Goal: Book appointment/travel/reservation

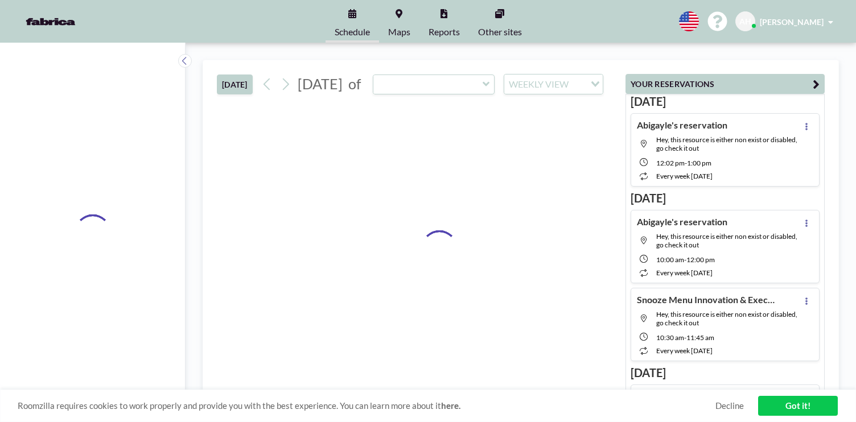
type input "BN5 "Checkout Chamber""
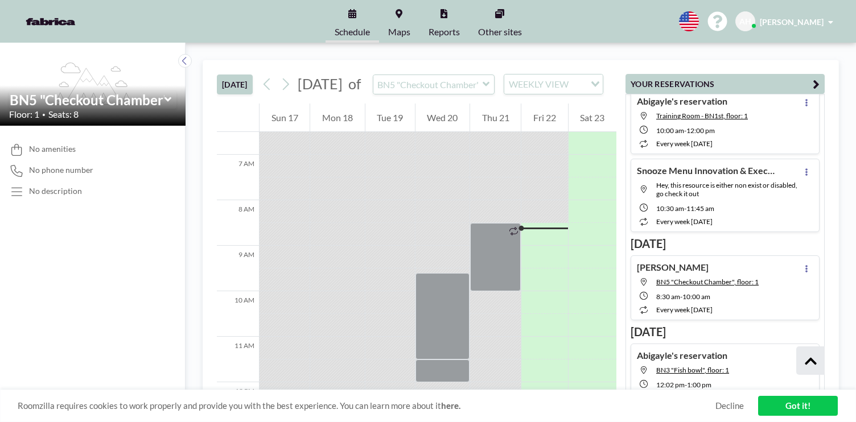
scroll to position [116, 0]
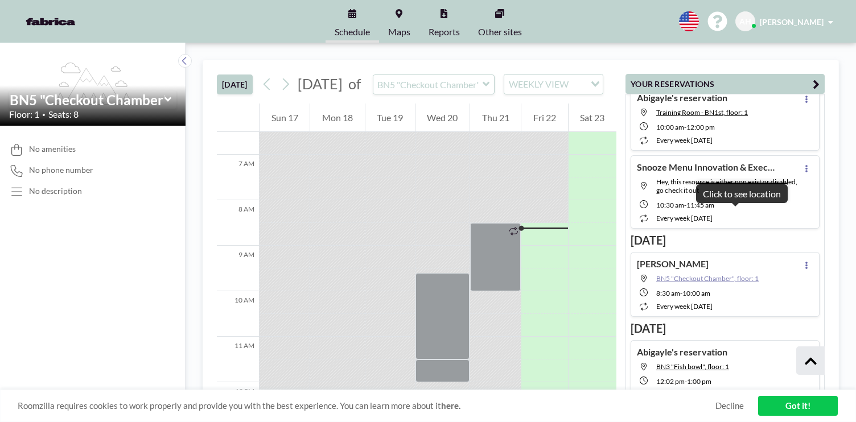
click at [737, 274] on span "BN5 "Checkout Chamber", floor: 1" at bounding box center [707, 278] width 102 height 9
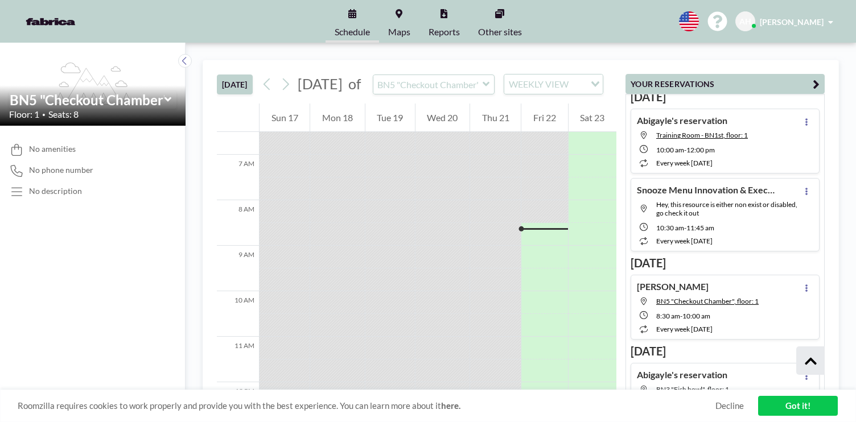
scroll to position [93, 0]
click at [809, 284] on icon at bounding box center [806, 287] width 5 height 7
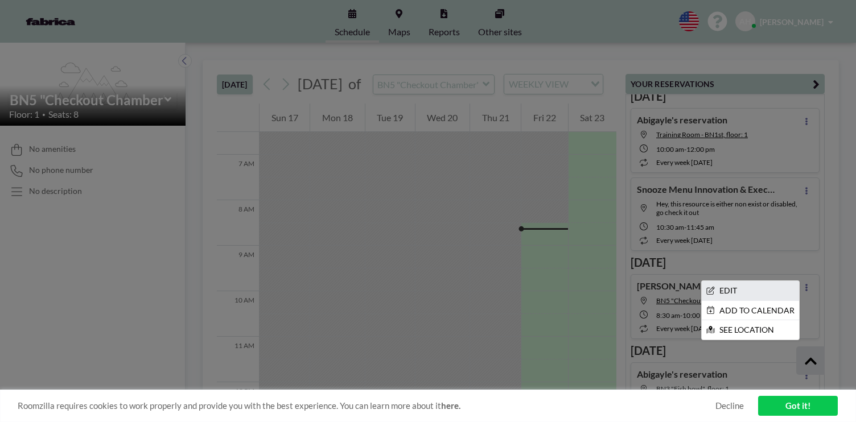
click at [776, 281] on li "EDIT" at bounding box center [750, 290] width 97 height 19
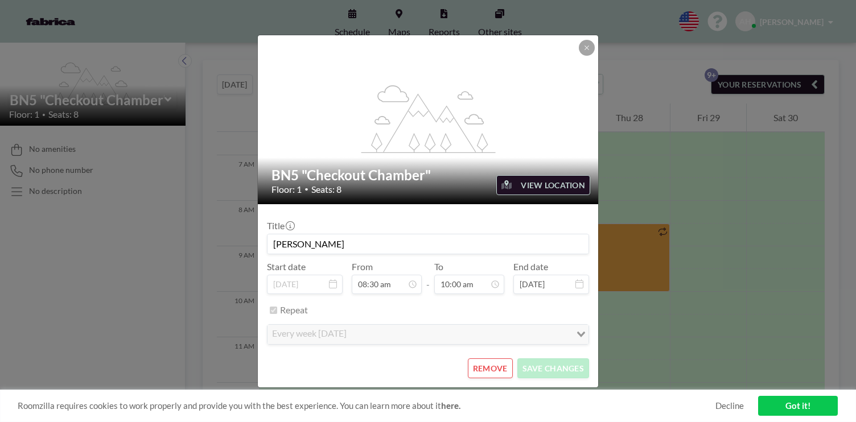
scroll to position [296, 0]
click at [484, 359] on button "REMOVE" at bounding box center [490, 369] width 45 height 20
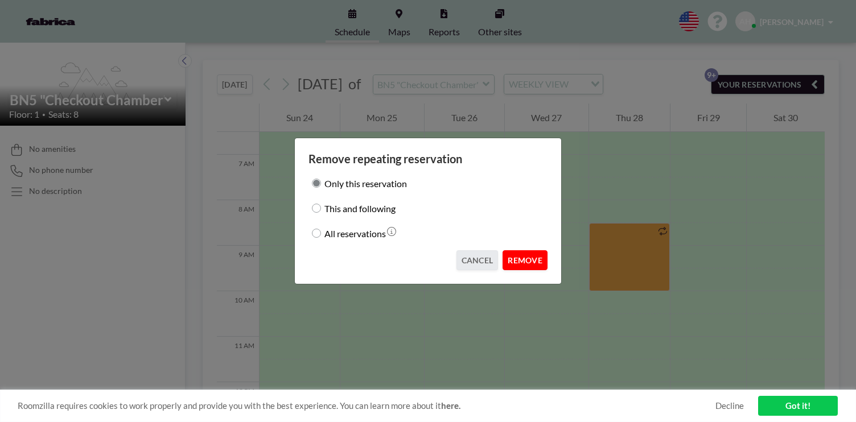
click at [503, 252] on button "REMOVE" at bounding box center [525, 260] width 45 height 20
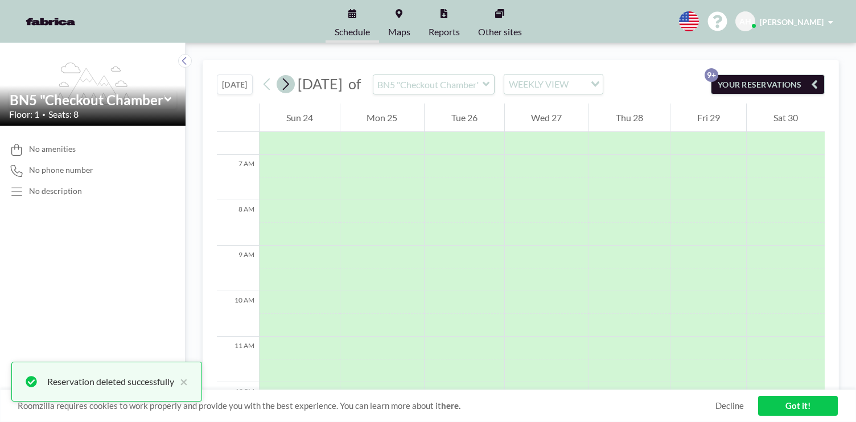
click at [280, 76] on icon at bounding box center [285, 84] width 11 height 17
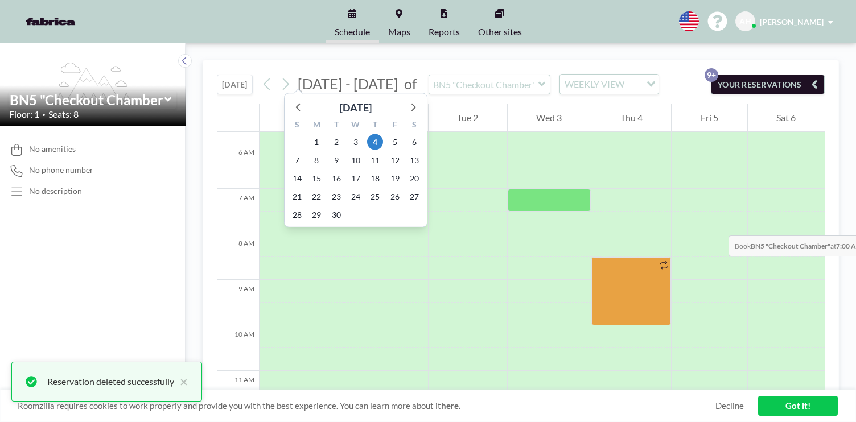
scroll to position [277, 0]
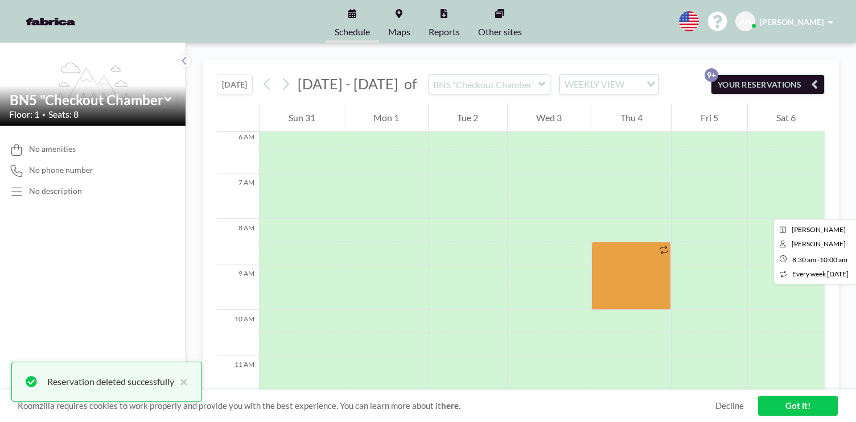
click at [616, 242] on div at bounding box center [631, 276] width 80 height 68
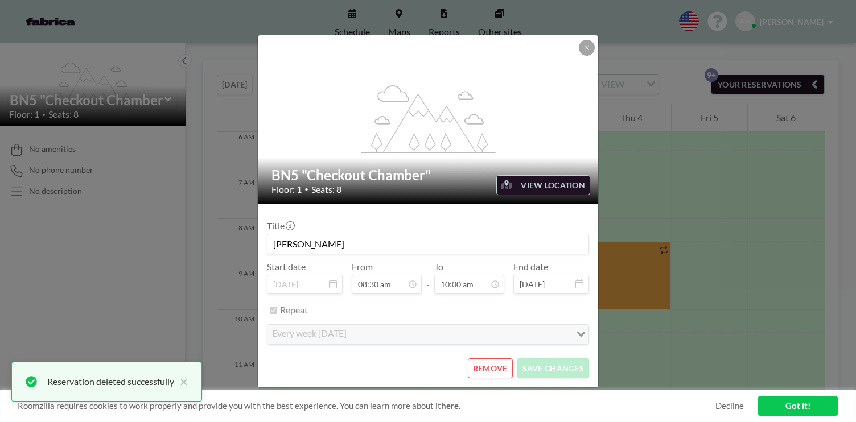
scroll to position [363, 0]
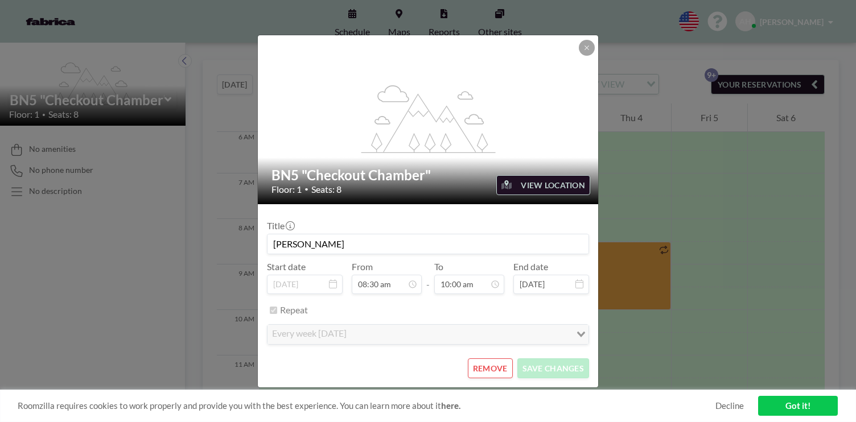
click at [468, 359] on button "REMOVE" at bounding box center [490, 369] width 45 height 20
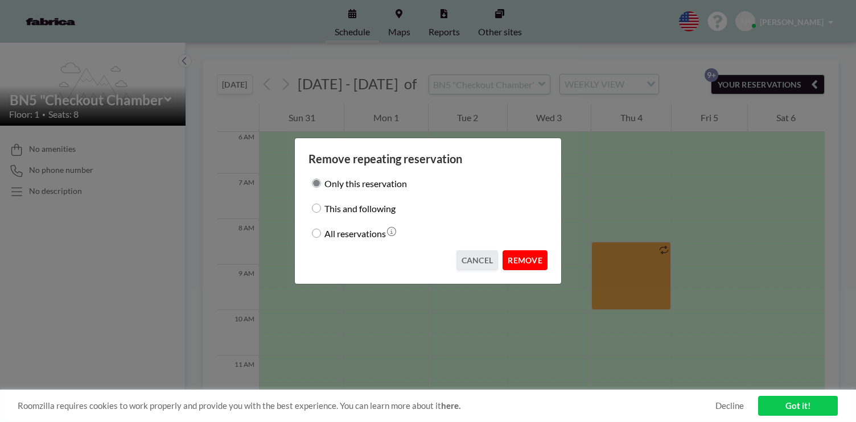
click at [505, 252] on button "REMOVE" at bounding box center [525, 260] width 45 height 20
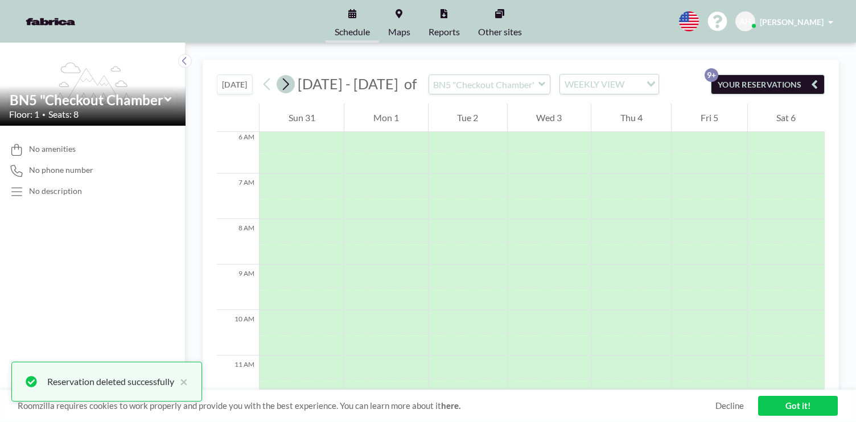
click at [280, 76] on icon at bounding box center [285, 84] width 11 height 17
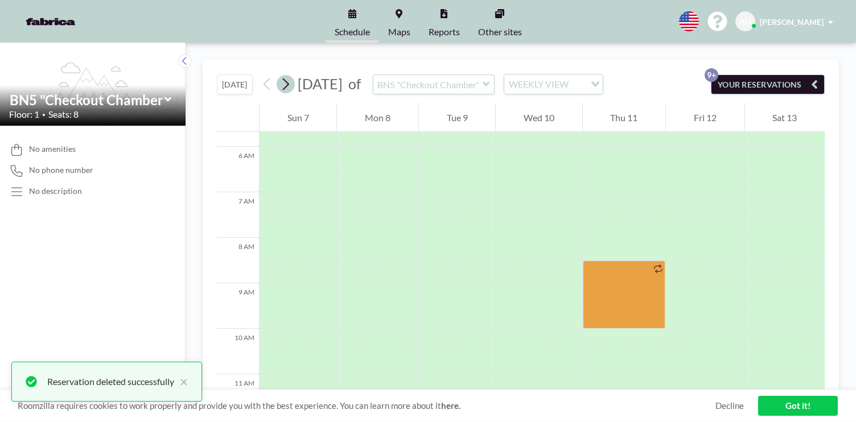
scroll to position [277, 0]
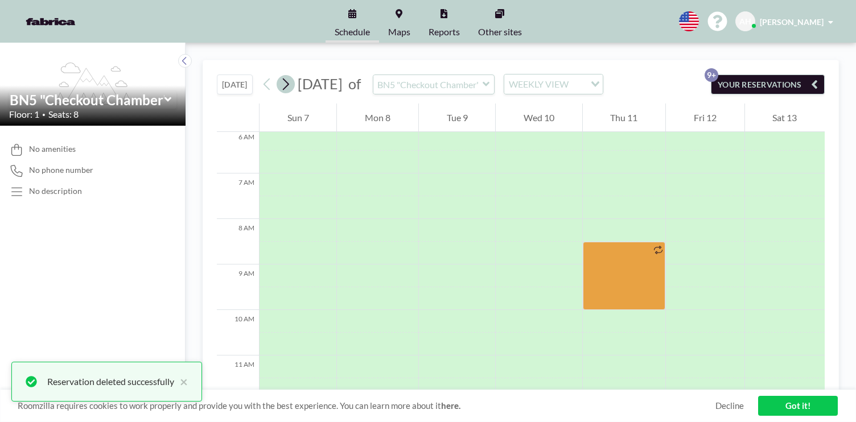
click at [280, 76] on icon at bounding box center [285, 84] width 11 height 17
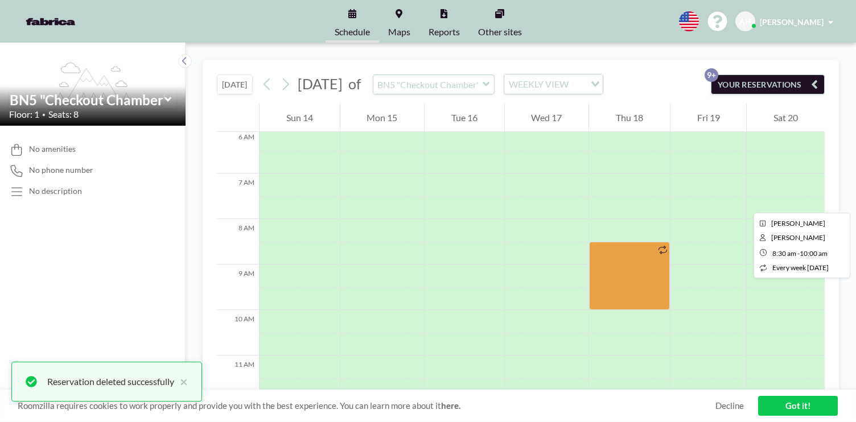
click at [601, 242] on div at bounding box center [629, 276] width 81 height 68
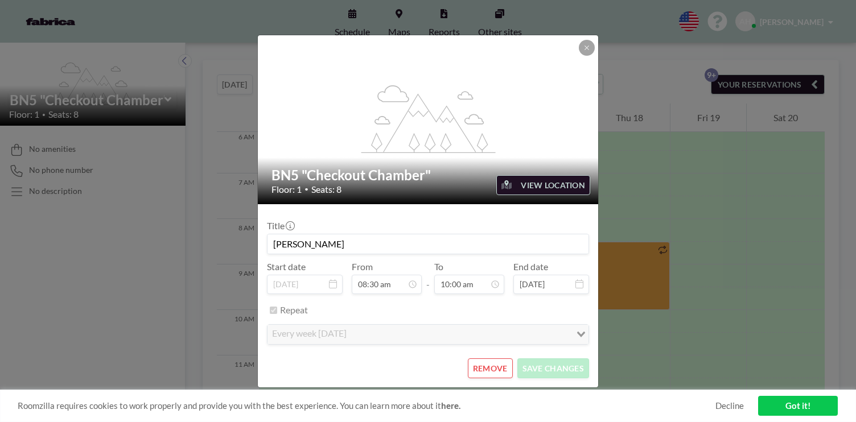
click at [475, 359] on button "REMOVE" at bounding box center [490, 369] width 45 height 20
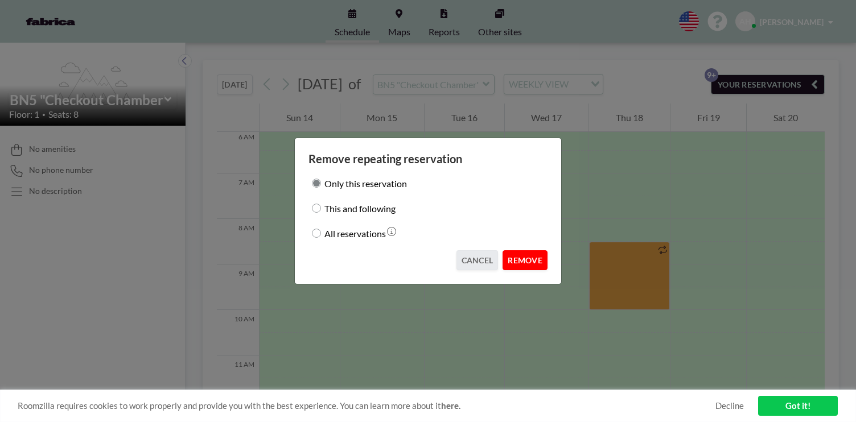
click at [506, 255] on button "REMOVE" at bounding box center [525, 260] width 45 height 20
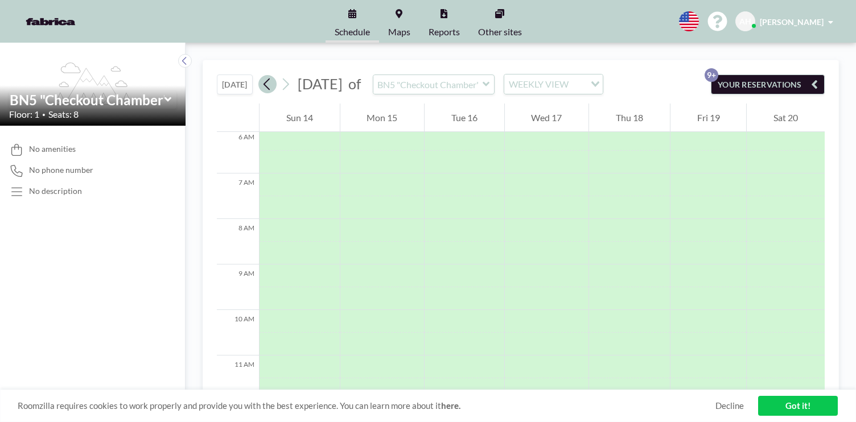
click at [262, 76] on icon at bounding box center [267, 84] width 11 height 17
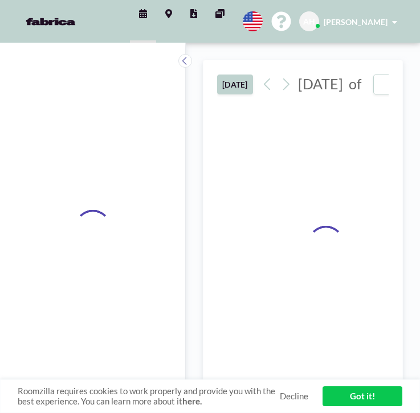
type input "BN5 "Checkout Chamber""
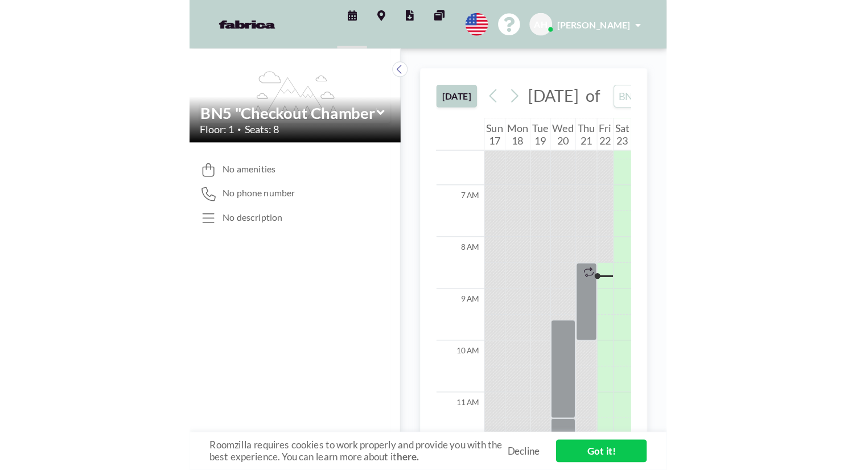
scroll to position [296, 0]
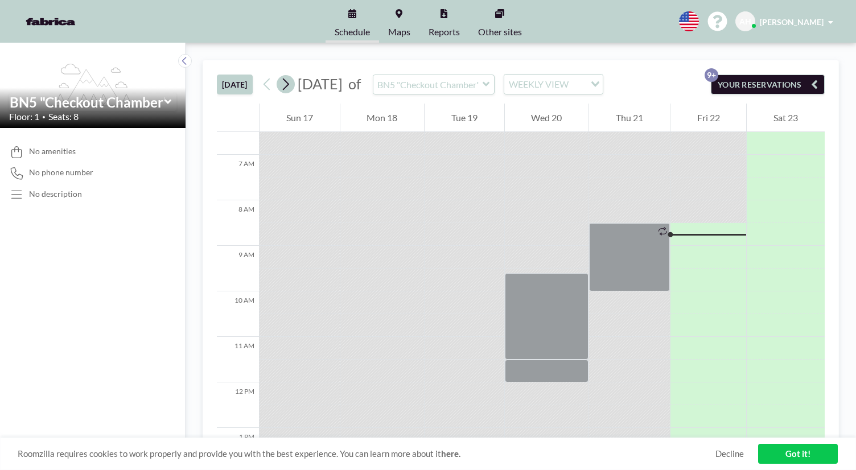
click at [280, 76] on icon at bounding box center [285, 84] width 11 height 17
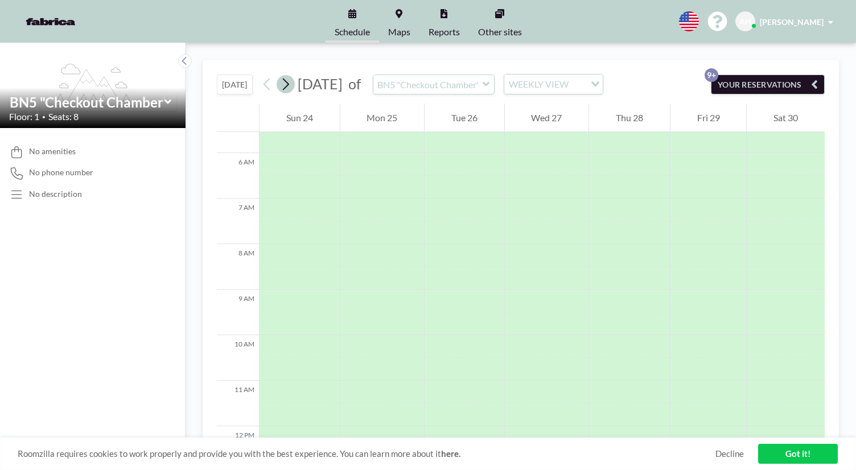
scroll to position [277, 0]
click at [280, 76] on icon at bounding box center [285, 84] width 11 height 17
click at [283, 79] on icon at bounding box center [286, 85] width 6 height 12
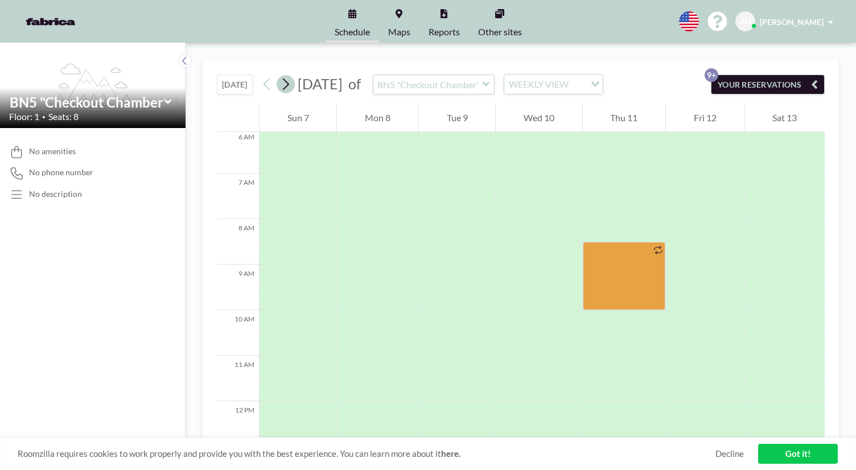
click at [280, 76] on icon at bounding box center [285, 84] width 11 height 17
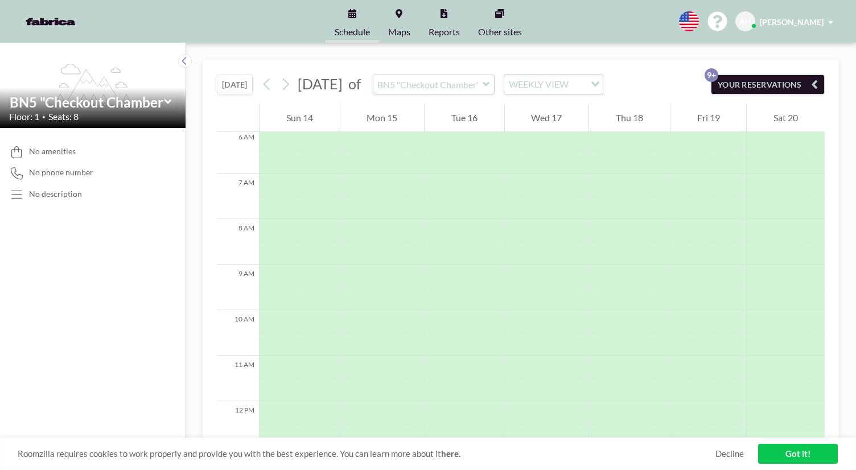
click at [419, 79] on icon at bounding box center [486, 84] width 7 height 11
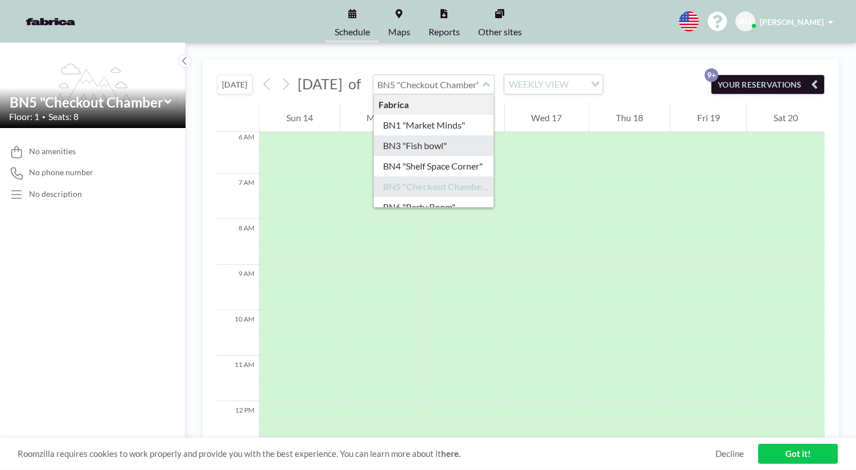
type input "BN3 "Fish bowl""
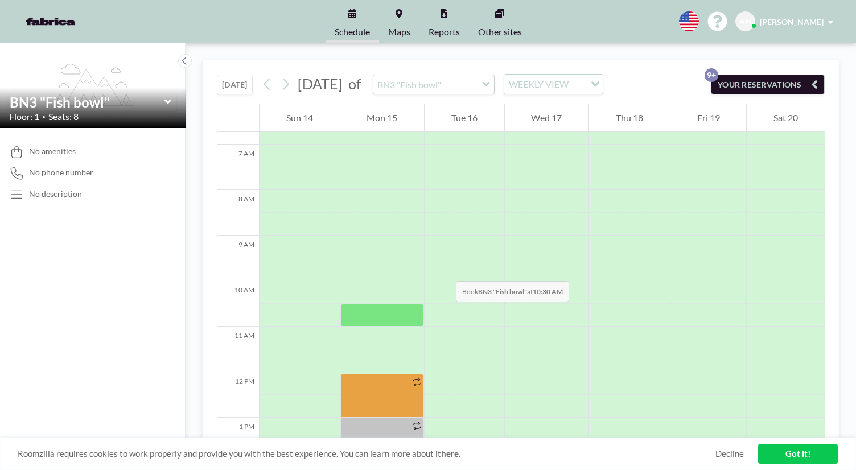
scroll to position [307, 0]
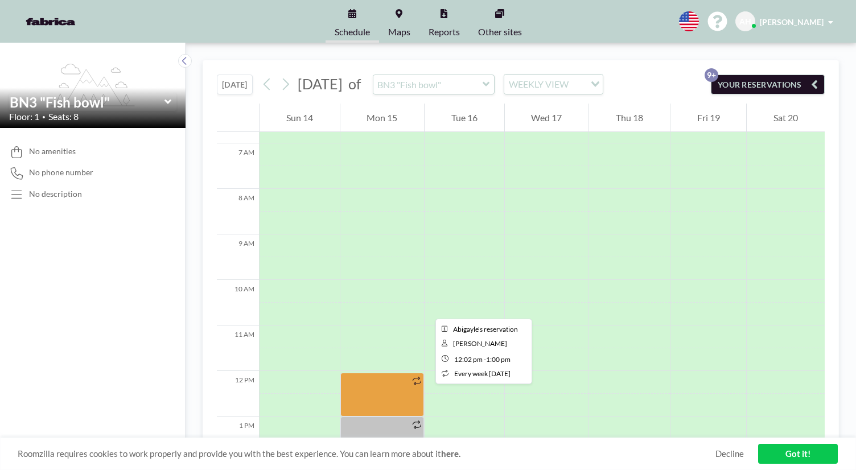
click at [342, 373] on div at bounding box center [382, 395] width 84 height 44
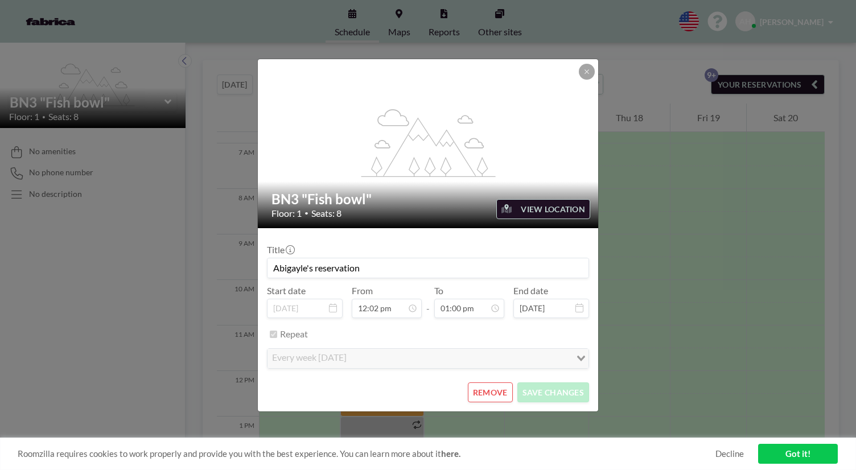
click at [419, 383] on button "REMOVE" at bounding box center [490, 393] width 45 height 20
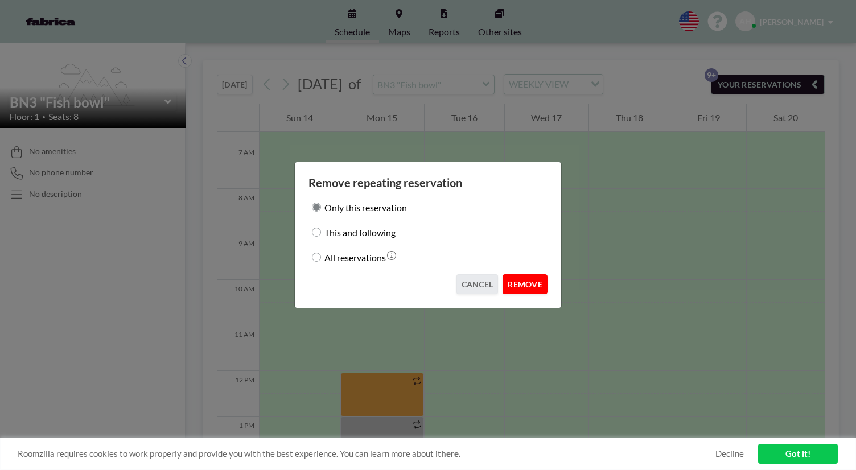
click at [419, 278] on button "REMOVE" at bounding box center [525, 284] width 45 height 20
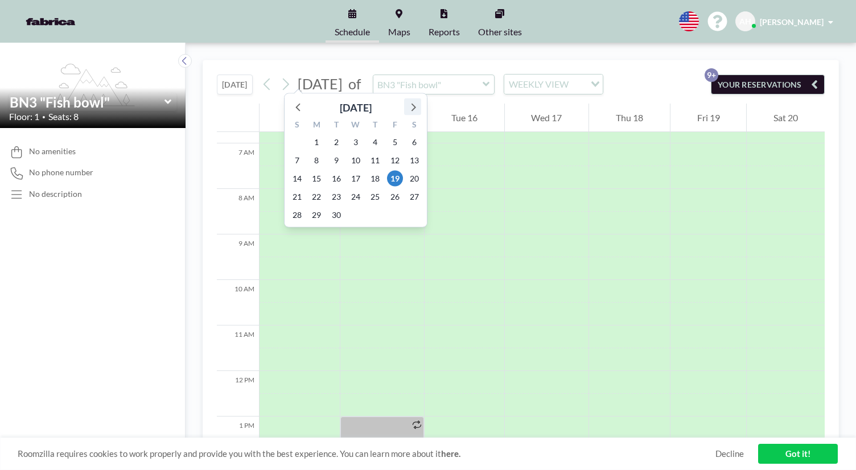
click at [405, 100] on icon at bounding box center [412, 107] width 15 height 15
click at [309, 171] on span "13" at bounding box center [317, 179] width 16 height 16
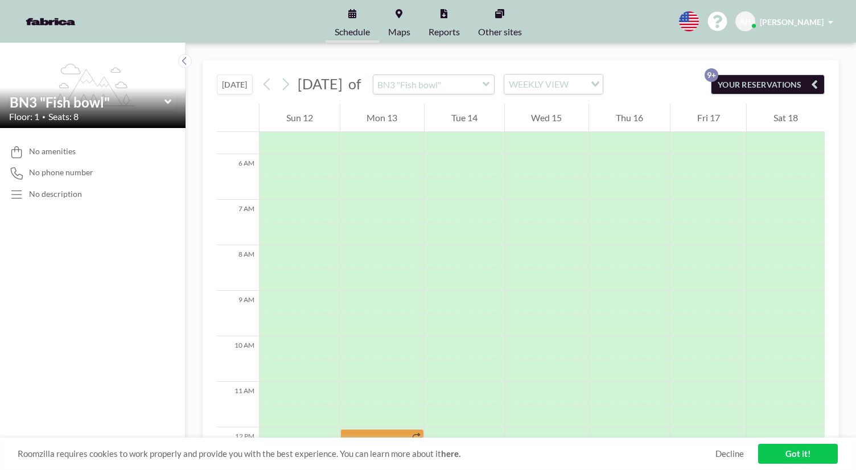
scroll to position [277, 0]
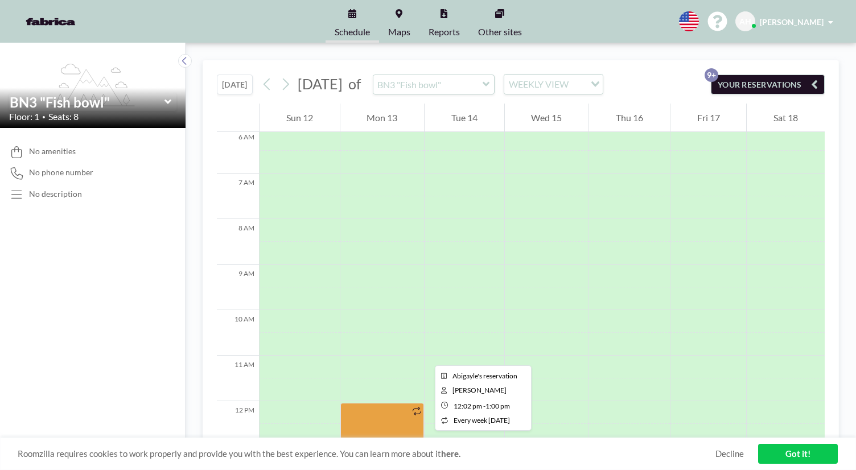
click at [340, 403] on div at bounding box center [382, 425] width 84 height 44
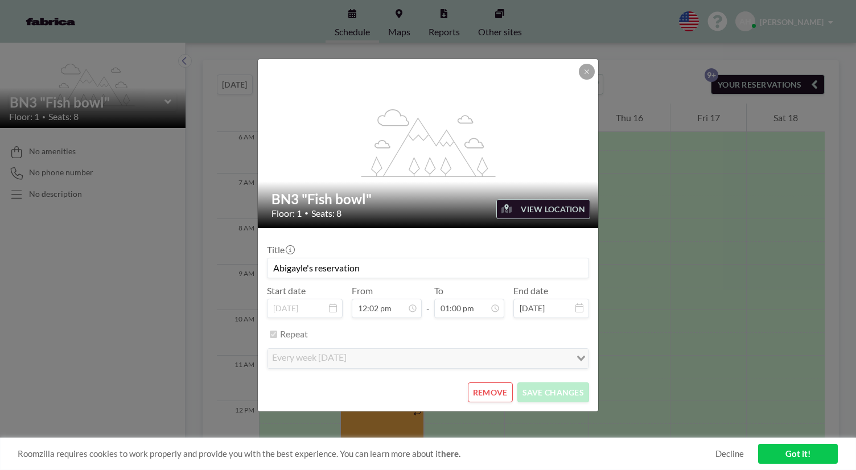
click at [419, 383] on button "REMOVE" at bounding box center [490, 393] width 45 height 20
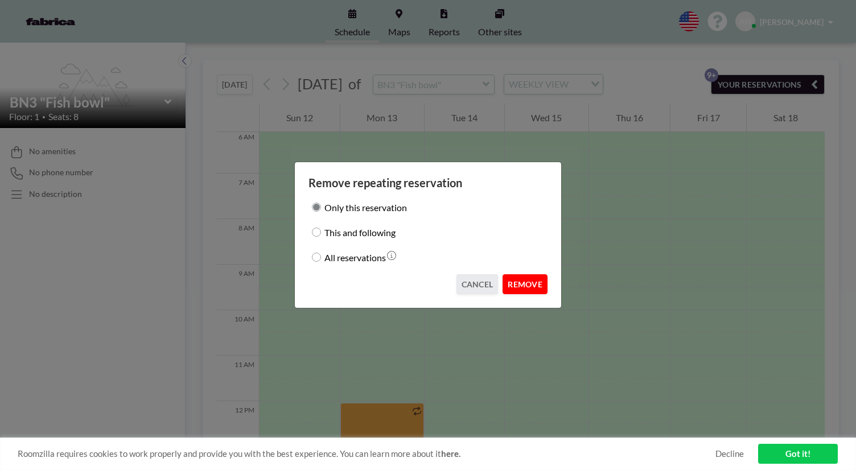
click at [419, 278] on button "REMOVE" at bounding box center [525, 284] width 45 height 20
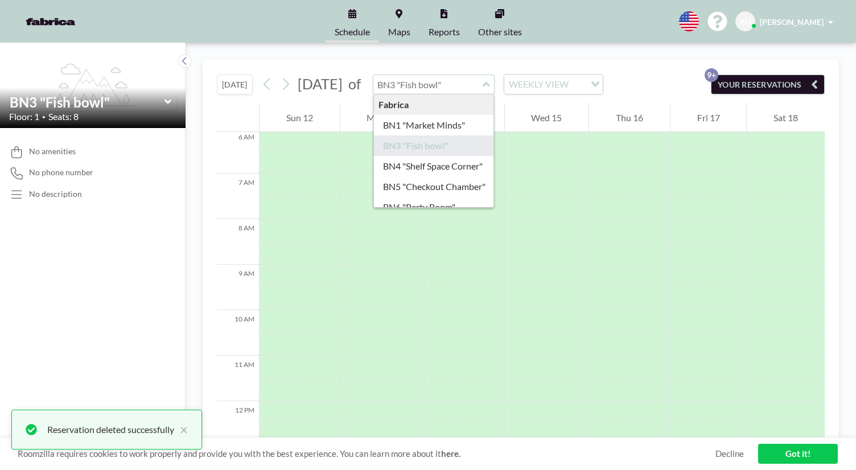
click at [417, 75] on input "text" at bounding box center [427, 84] width 109 height 19
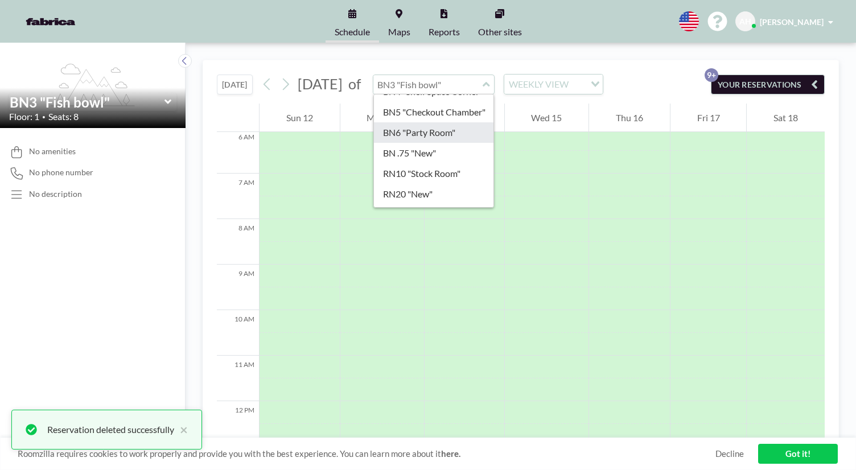
scroll to position [76, 0]
type input "Training Room - BN1st"
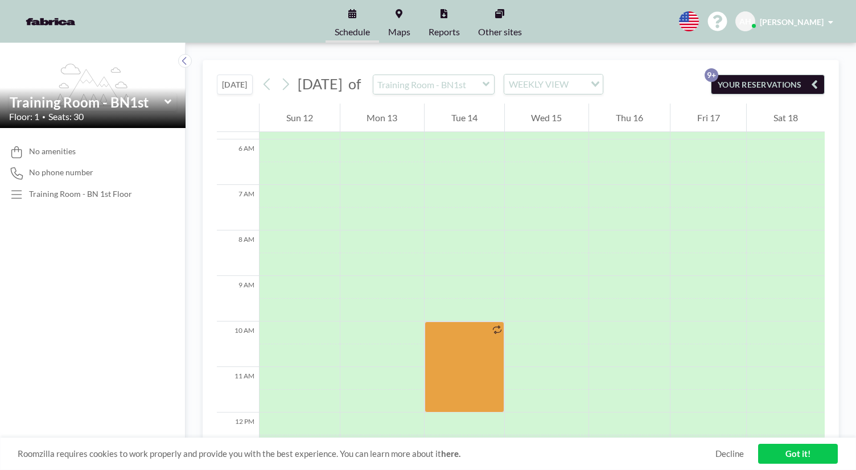
scroll to position [257, 0]
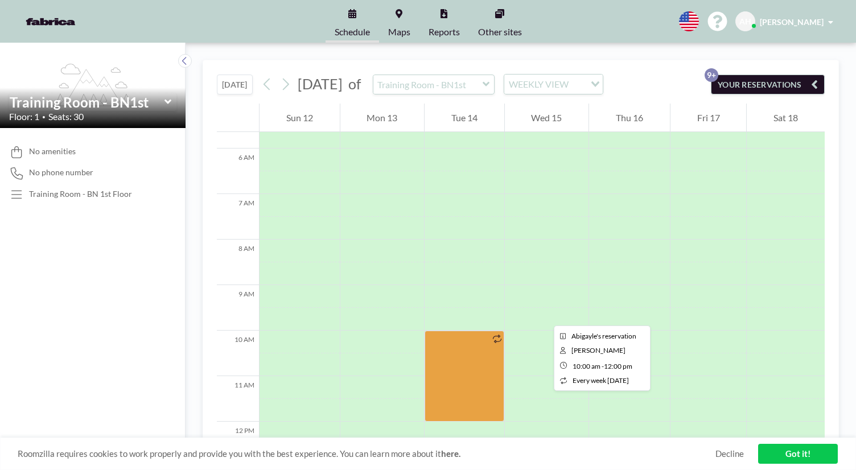
click at [419, 331] on div at bounding box center [465, 376] width 80 height 91
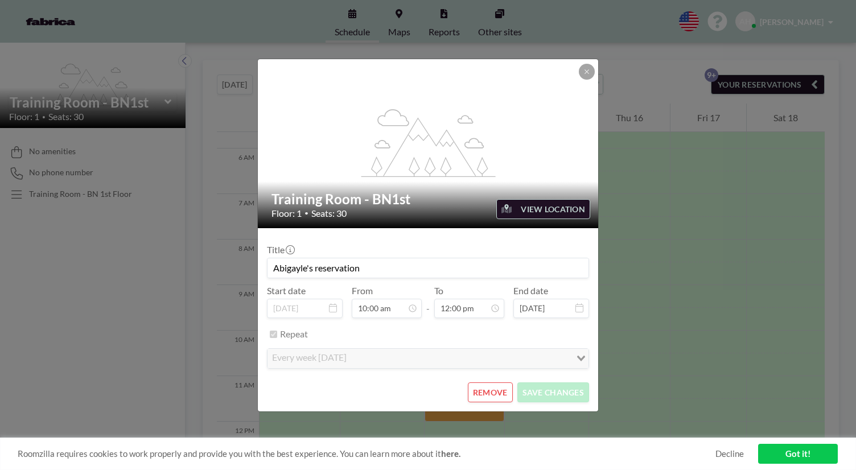
scroll to position [436, 0]
click at [419, 383] on button "REMOVE" at bounding box center [490, 393] width 45 height 20
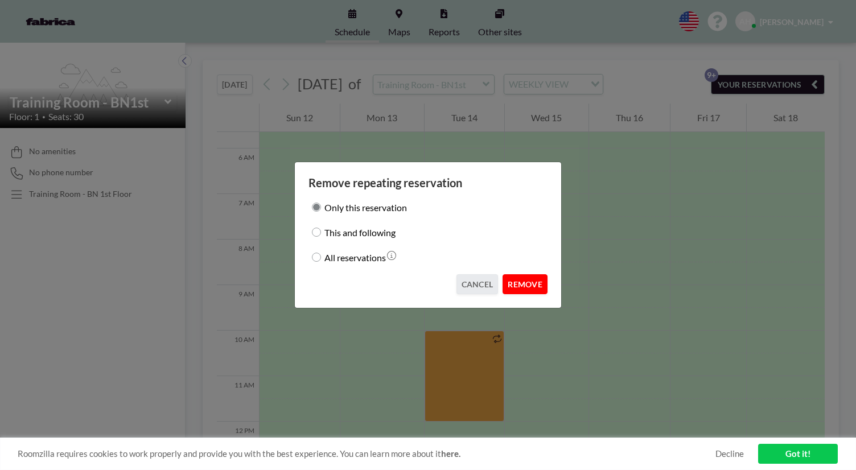
click at [419, 276] on button "REMOVE" at bounding box center [525, 284] width 45 height 20
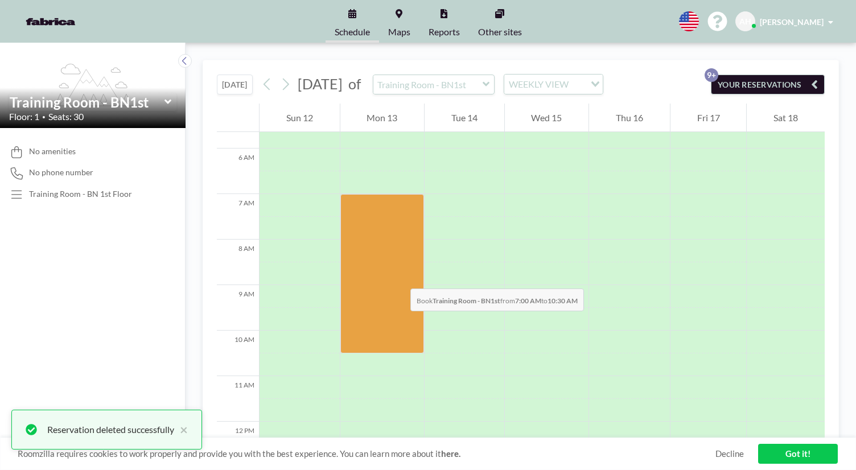
drag, startPoint x: 313, startPoint y: 125, endPoint x: 322, endPoint y: 223, distance: 98.4
click at [340, 223] on div at bounding box center [382, 273] width 84 height 159
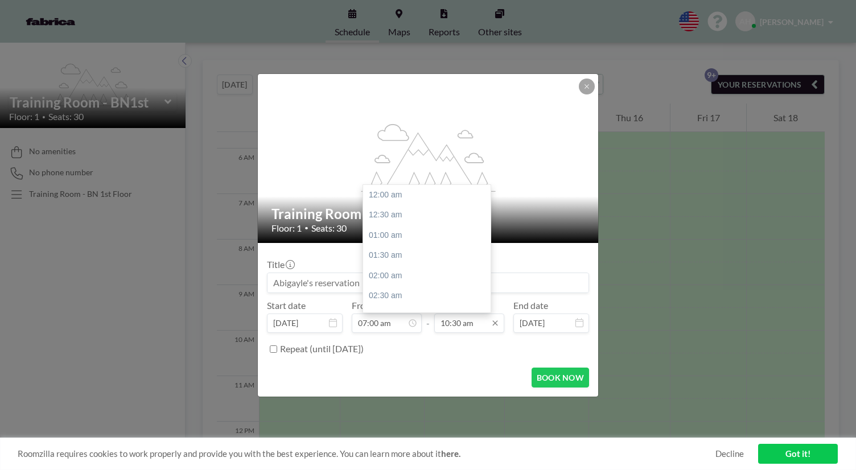
scroll to position [381, 0]
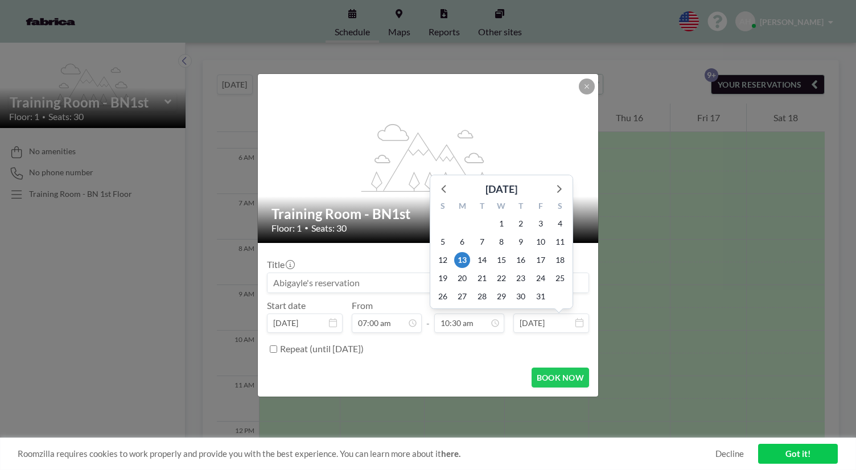
click at [419, 314] on input "Oct 13, 2025" at bounding box center [551, 323] width 76 height 19
click at [419, 252] on span "15" at bounding box center [502, 260] width 16 height 16
type input "Oct 15, 2025"
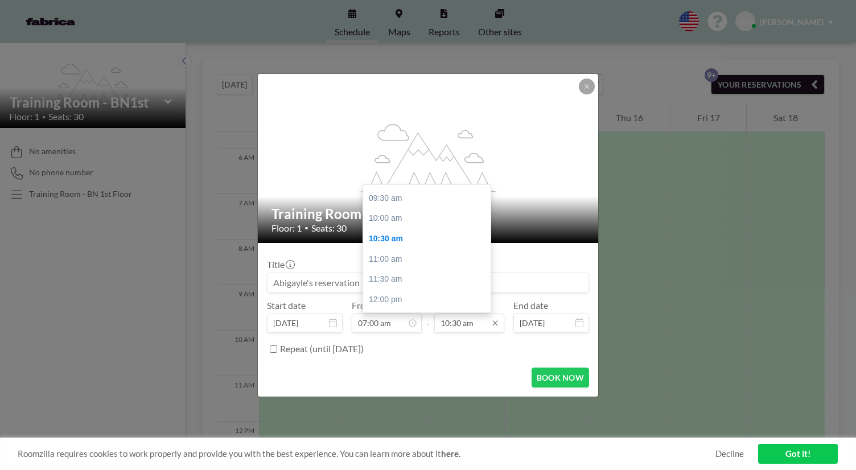
click at [419, 314] on input "10:30 am" at bounding box center [469, 323] width 70 height 19
click at [397, 311] on div "05:00 pm" at bounding box center [430, 321] width 134 height 20
type input "05:00 pm"
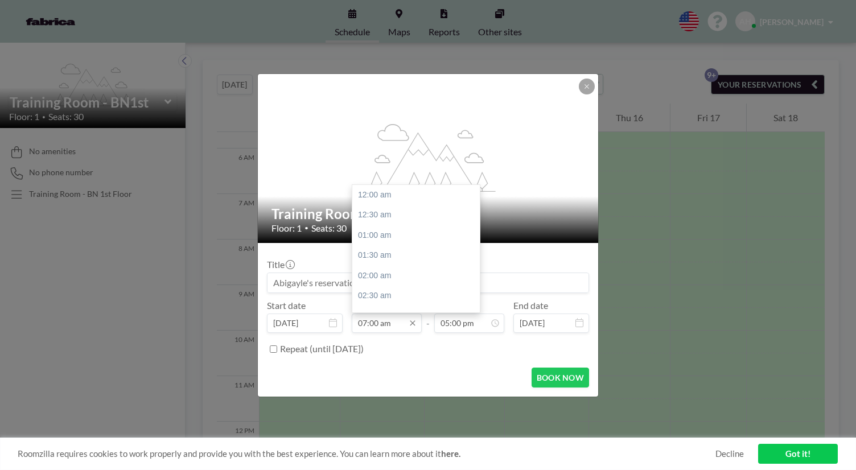
scroll to position [254, 0]
click at [380, 314] on input "07:00 am" at bounding box center [387, 323] width 70 height 19
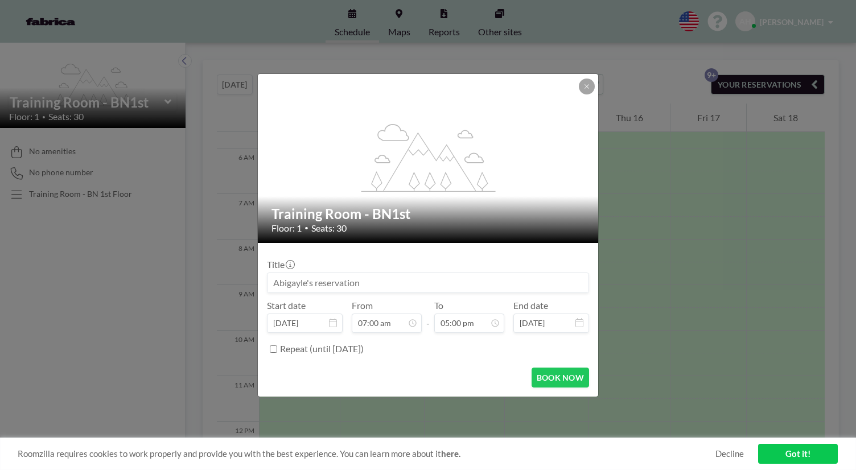
click at [419, 340] on div "Repeat (until August 22, 2027)" at bounding box center [434, 349] width 309 height 19
drag, startPoint x: 379, startPoint y: 272, endPoint x: 285, endPoint y: 269, distance: 94.0
click at [285, 269] on div "flex-grow: 1.2; Training Room - BN1st Floor: 1 • Seats: 30 Title Start date Oct…" at bounding box center [428, 235] width 856 height 470
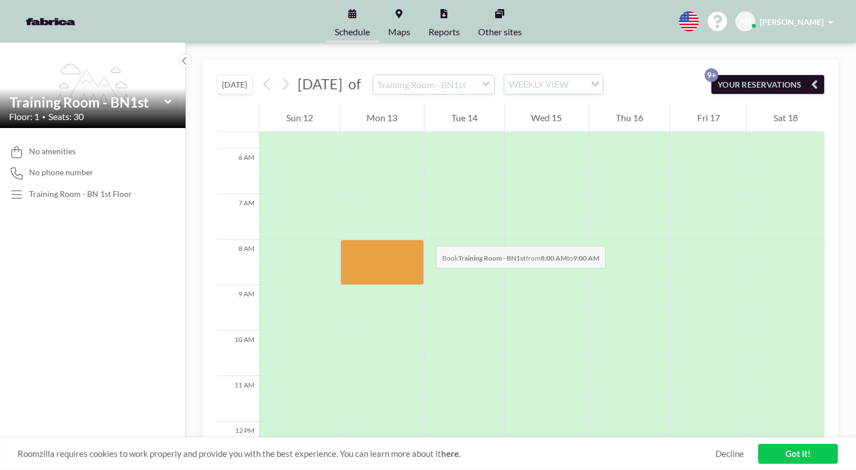
drag, startPoint x: 343, startPoint y: 158, endPoint x: 342, endPoint y: 232, distance: 73.4
click at [342, 240] on div at bounding box center [382, 263] width 84 height 46
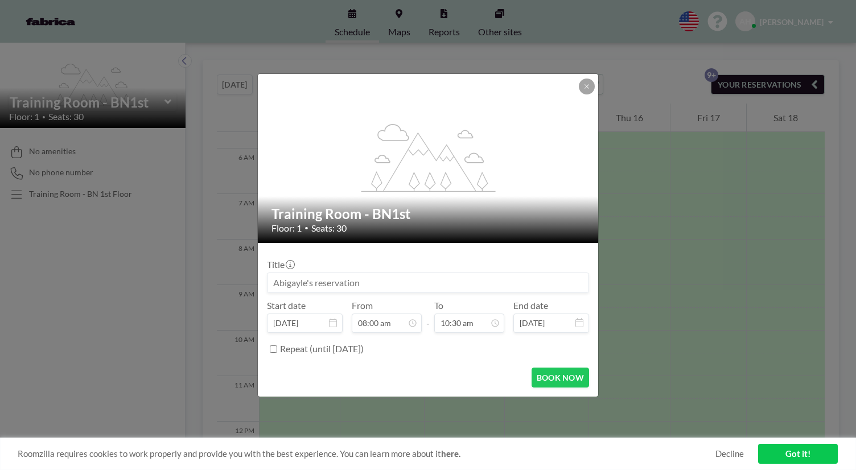
click at [339, 273] on input at bounding box center [428, 282] width 321 height 19
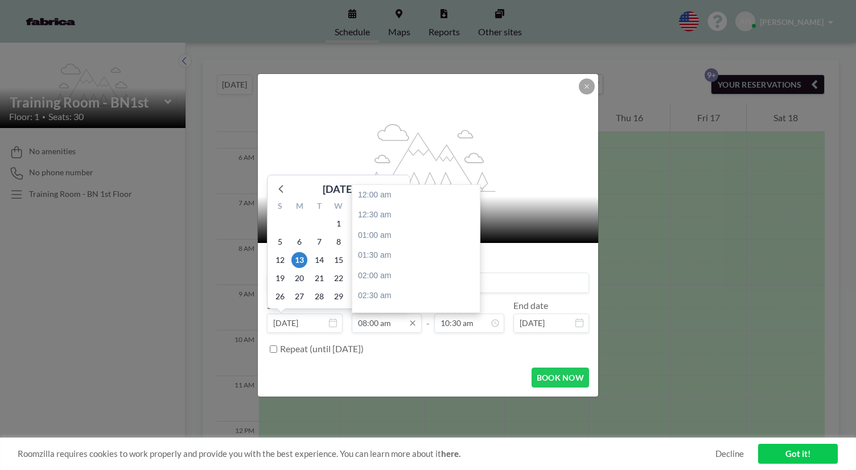
scroll to position [291, 0]
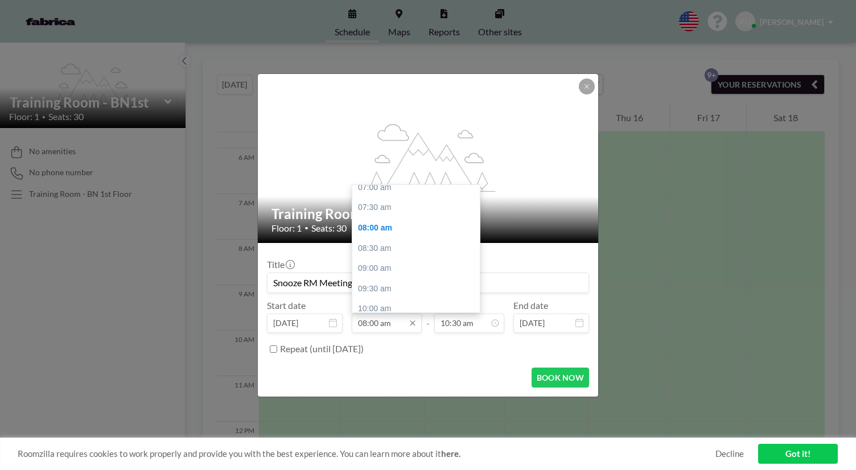
type input "Snooze RM Meeting"
click at [387, 314] on input "08:00 am" at bounding box center [387, 323] width 70 height 19
click at [394, 224] on div "07:00 am" at bounding box center [419, 234] width 134 height 20
type input "07:00 am"
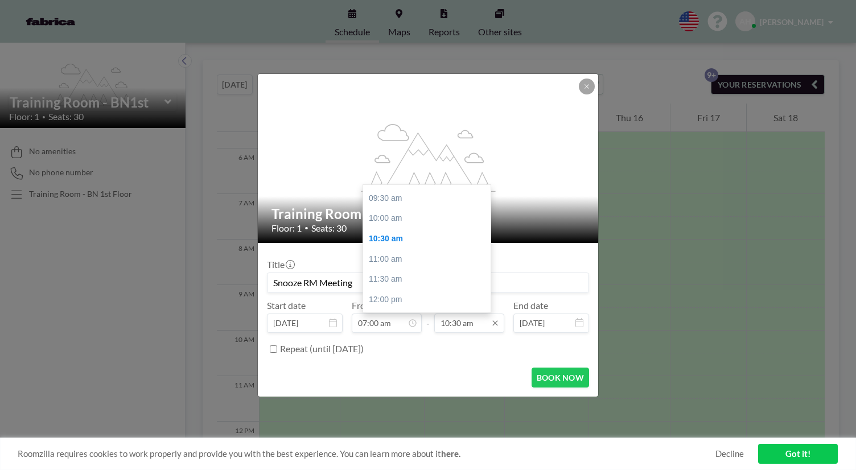
click at [419, 314] on input "10:30 am" at bounding box center [469, 323] width 70 height 19
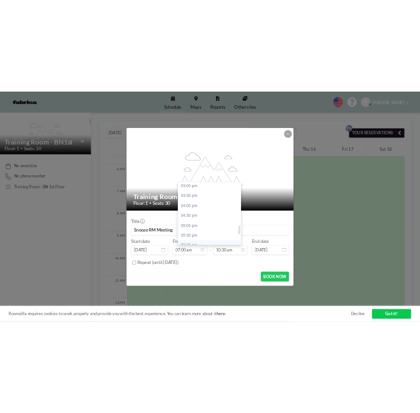
scroll to position [614, 0]
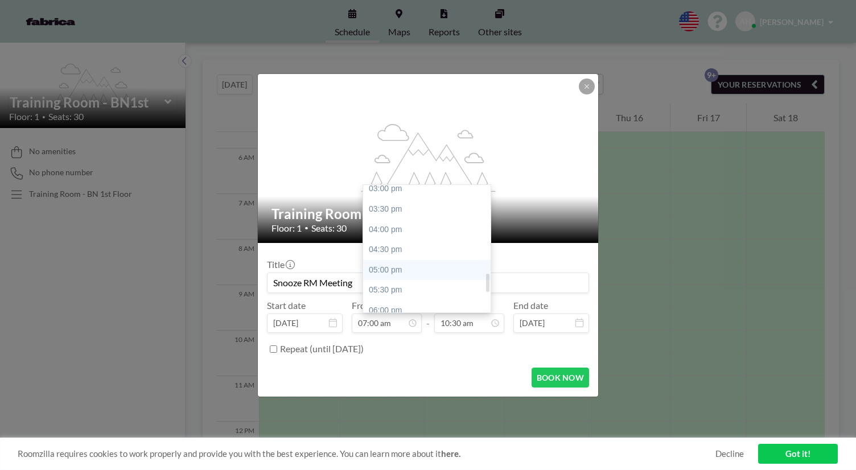
click at [386, 260] on div "05:00 pm" at bounding box center [430, 270] width 134 height 20
type input "05:00 pm"
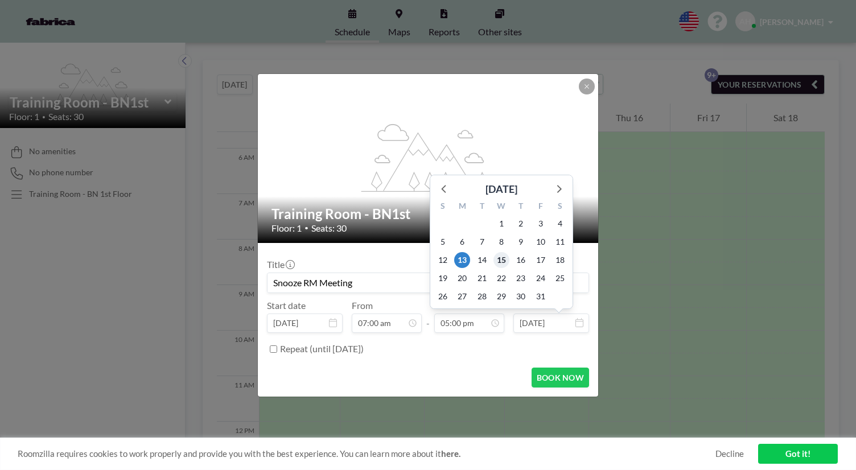
click at [419, 252] on span "15" at bounding box center [502, 260] width 16 height 16
type input "Oct 15, 2025"
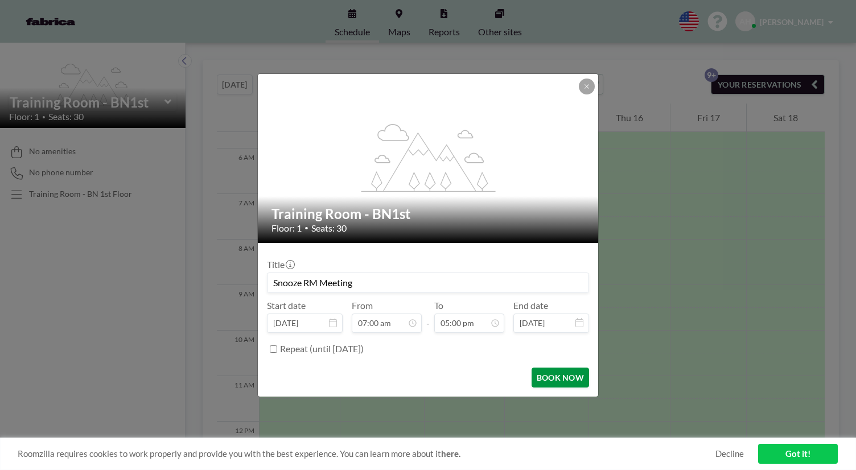
click at [419, 368] on button "BOOK NOW" at bounding box center [560, 378] width 57 height 20
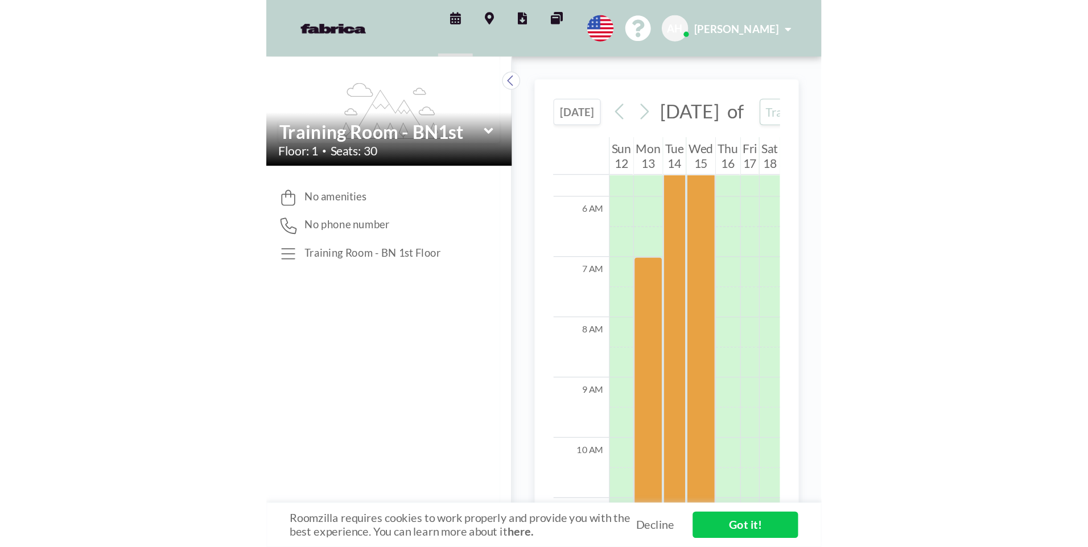
scroll to position [257, 0]
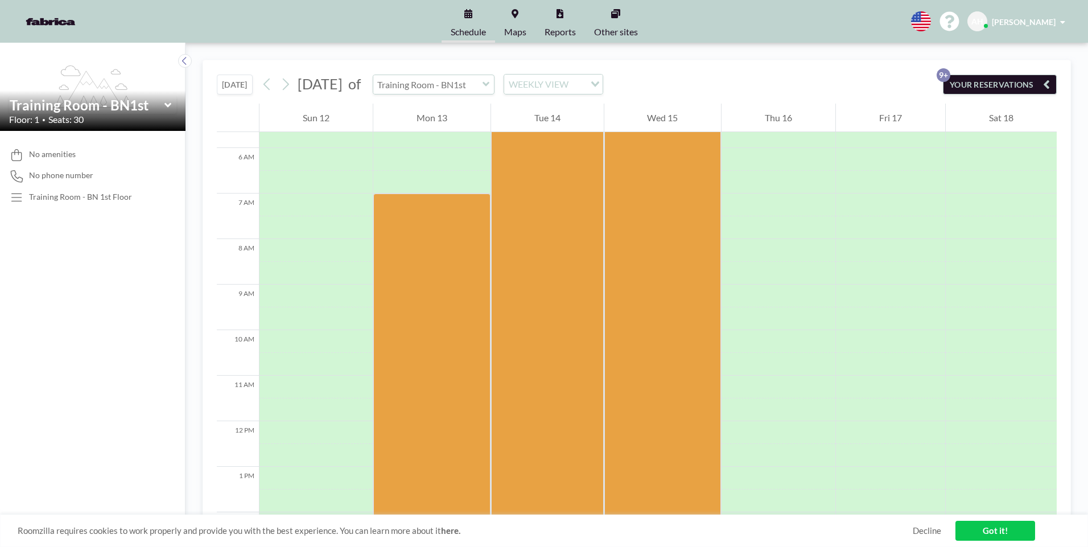
click at [419, 84] on icon at bounding box center [486, 84] width 7 height 11
type input "Training Room - BN1st"
click at [419, 87] on icon at bounding box center [486, 84] width 7 height 11
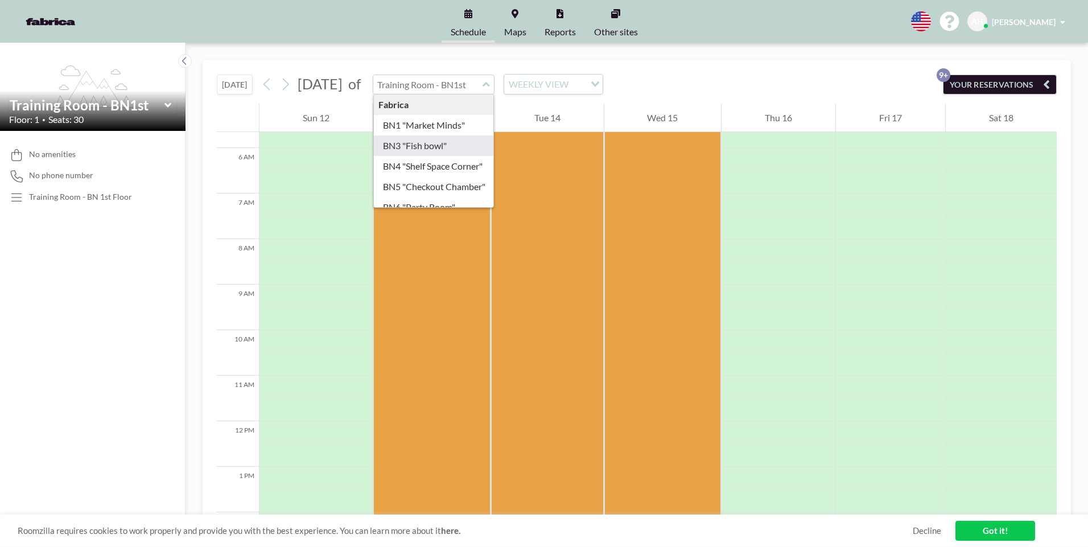
type input "BN3 "Fish bowl""
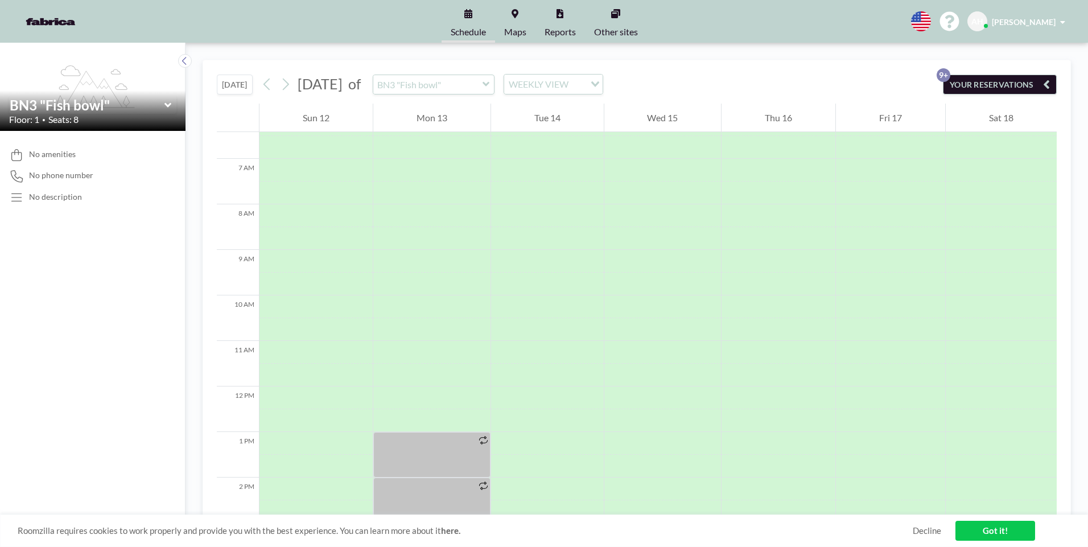
scroll to position [342, 0]
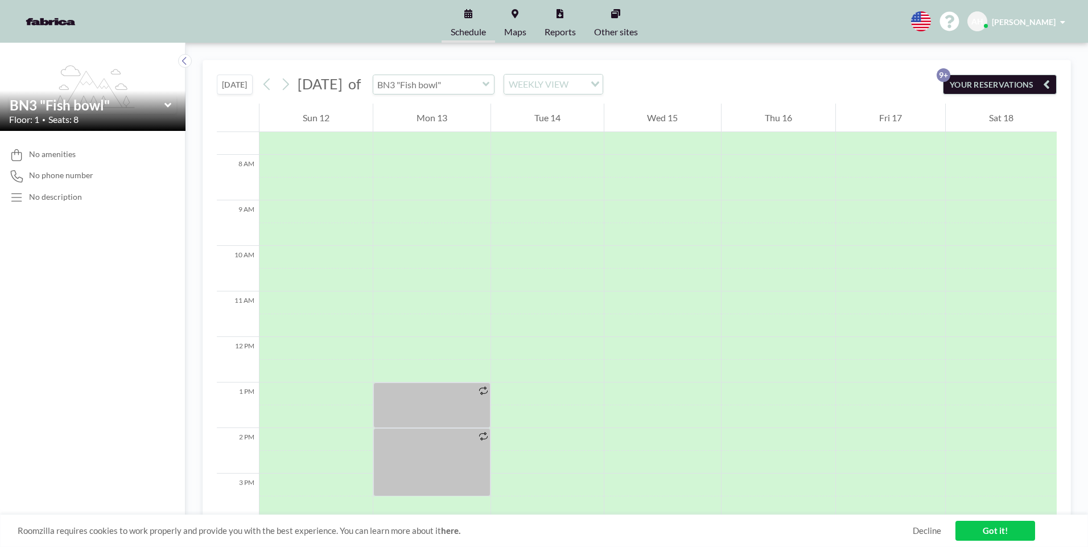
click at [419, 83] on input "text" at bounding box center [427, 84] width 109 height 19
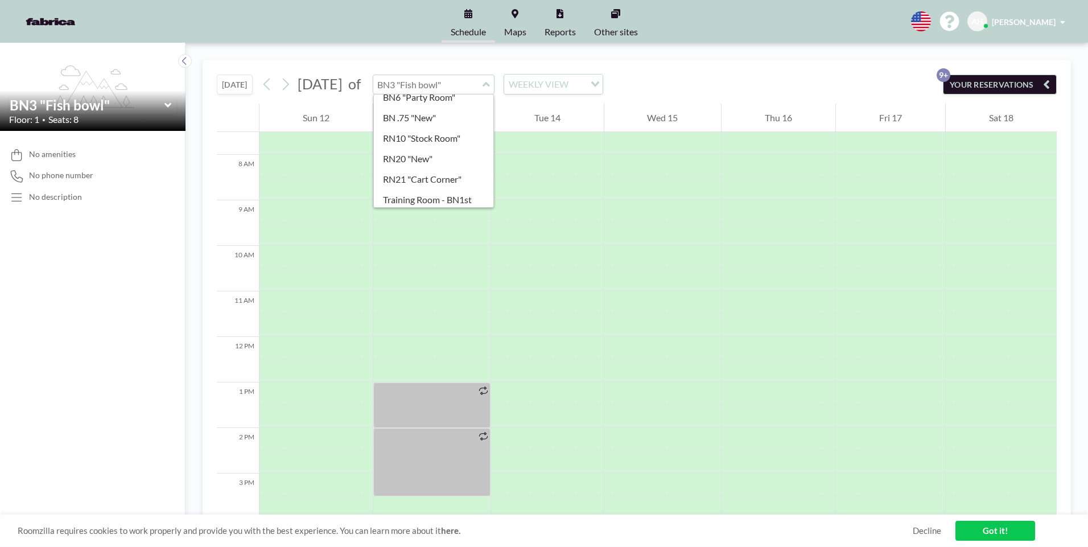
scroll to position [119, 0]
type input "Training Room - BN1st"
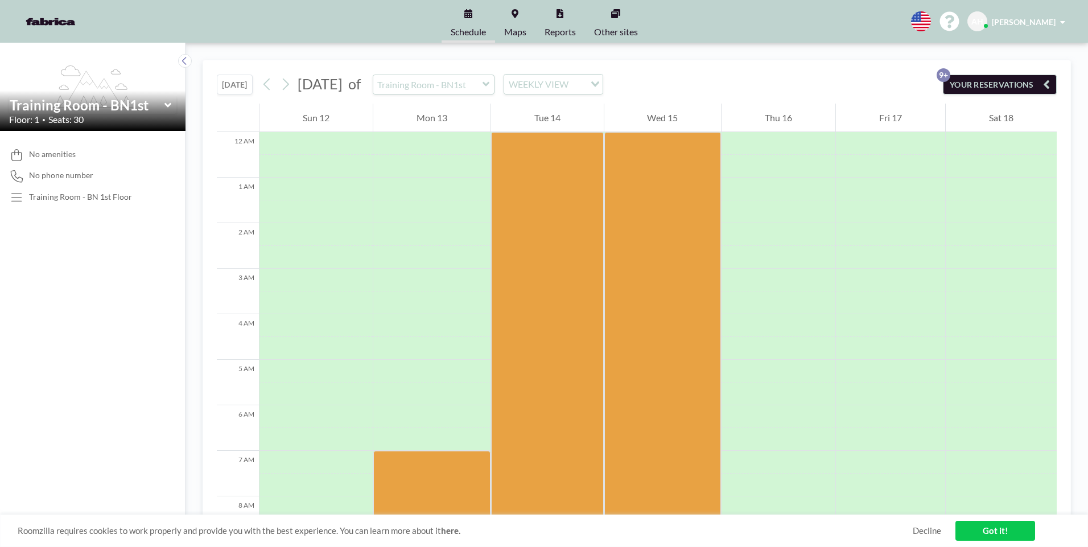
scroll to position [342, 0]
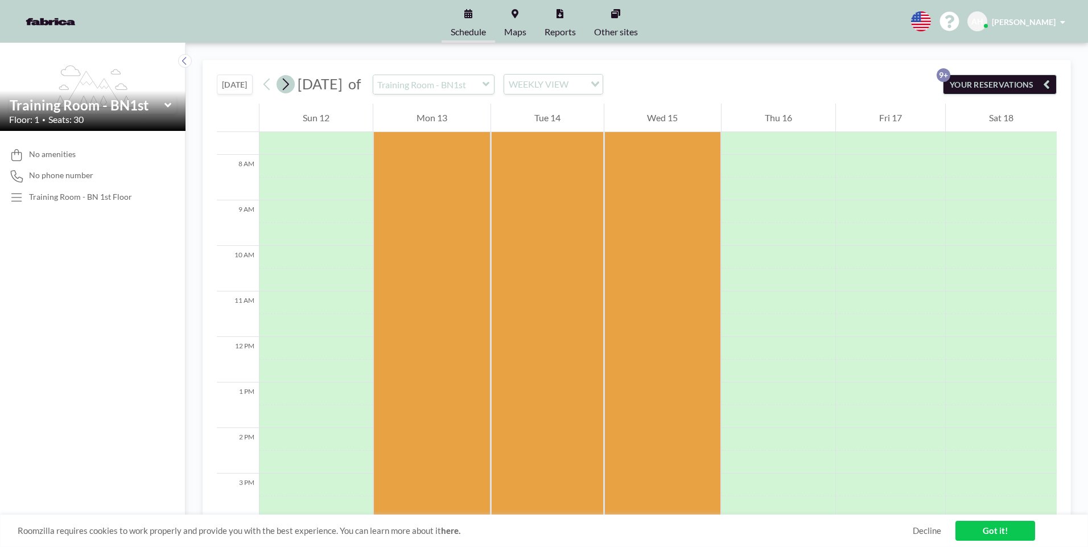
click at [290, 87] on icon at bounding box center [285, 84] width 11 height 17
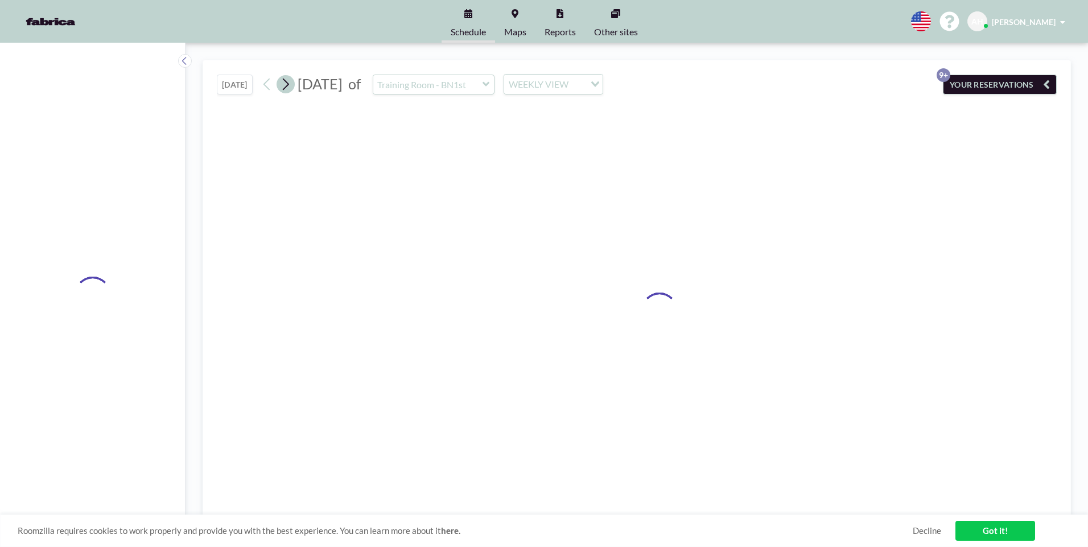
click at [290, 87] on icon at bounding box center [285, 84] width 11 height 17
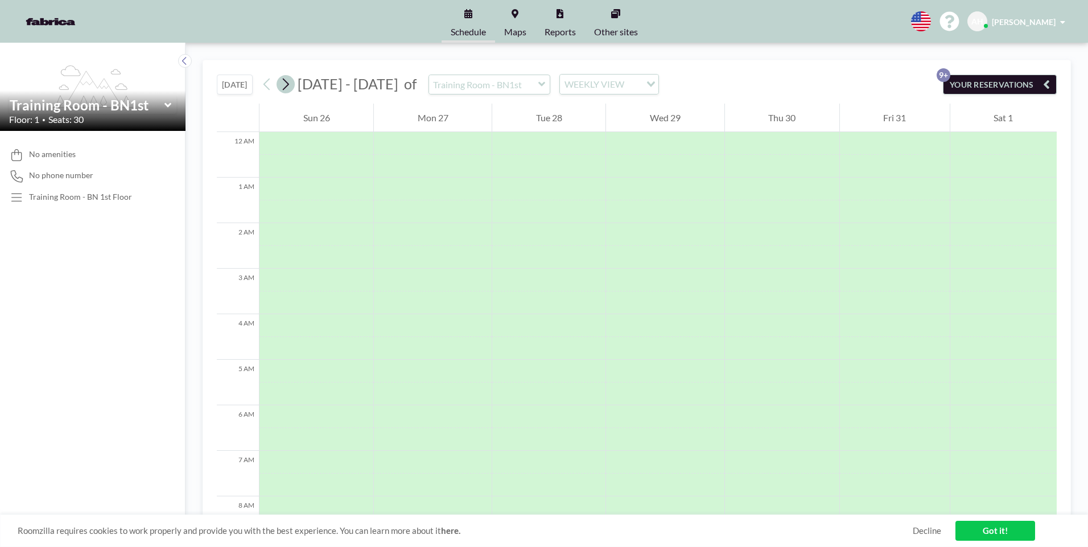
click at [290, 86] on icon at bounding box center [285, 84] width 11 height 17
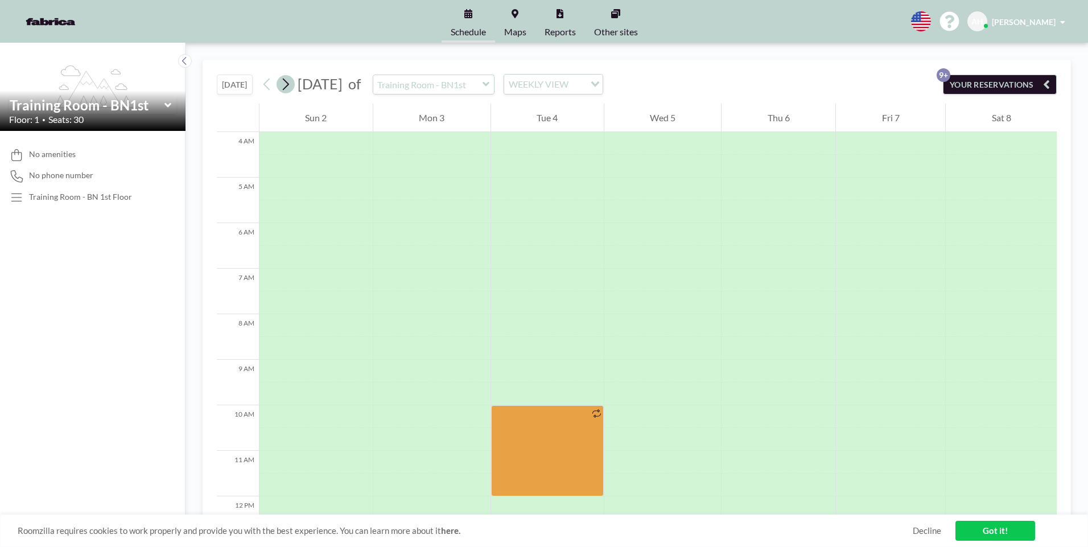
click at [290, 86] on icon at bounding box center [285, 84] width 11 height 17
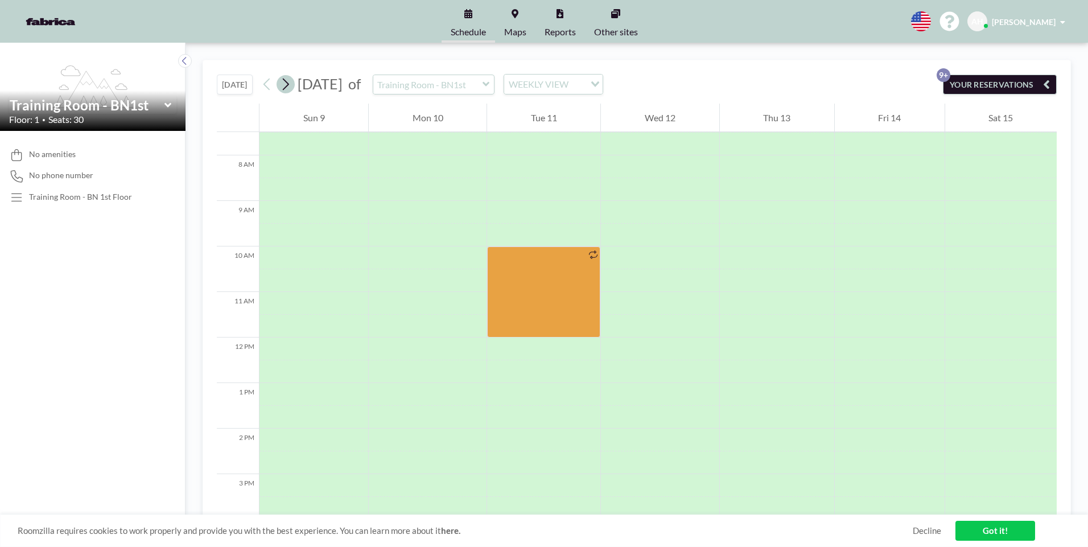
scroll to position [342, 0]
click at [290, 87] on icon at bounding box center [285, 84] width 11 height 17
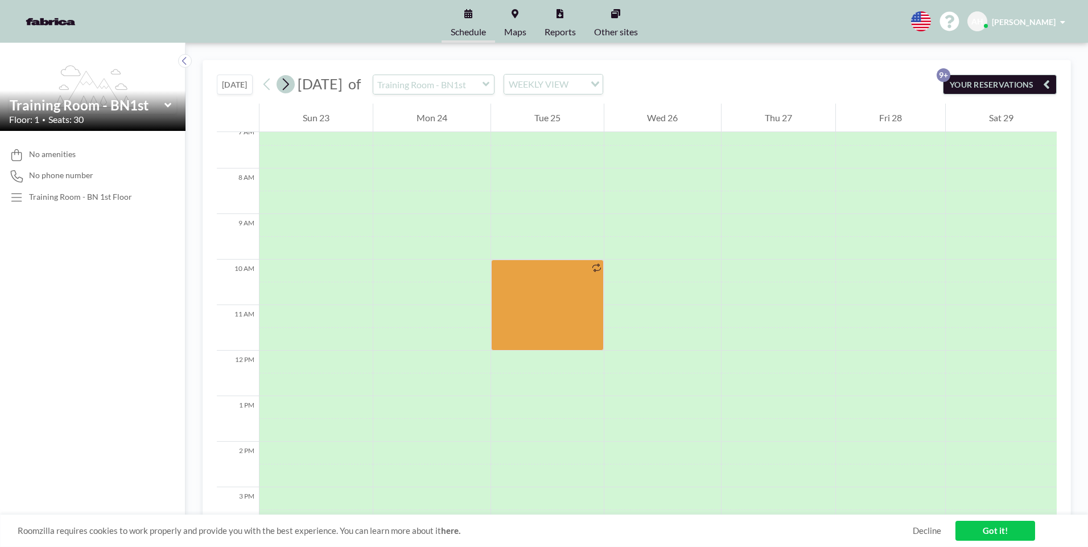
click at [290, 87] on icon at bounding box center [285, 84] width 11 height 17
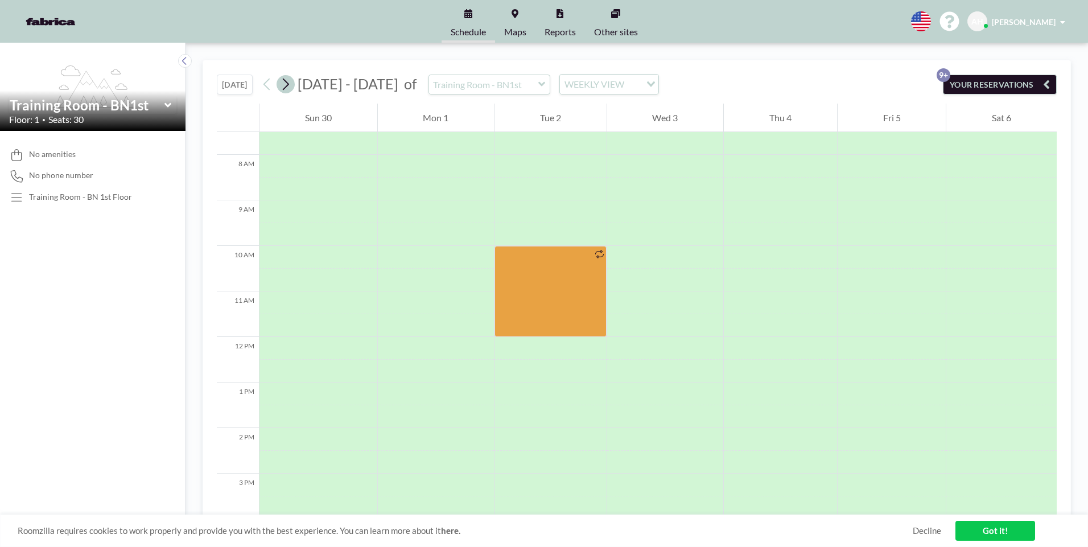
click at [291, 88] on icon at bounding box center [285, 84] width 11 height 17
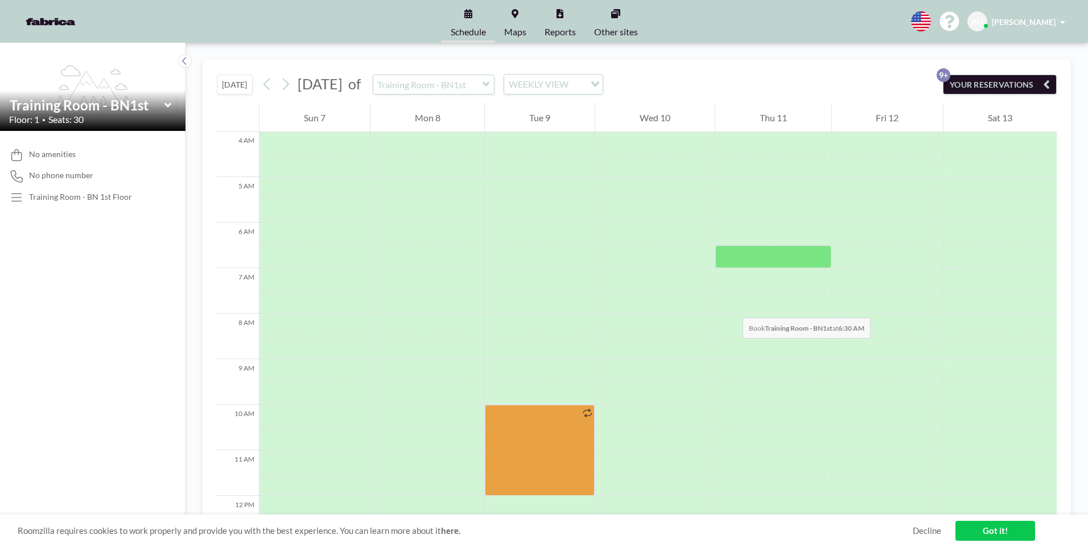
scroll to position [192, 0]
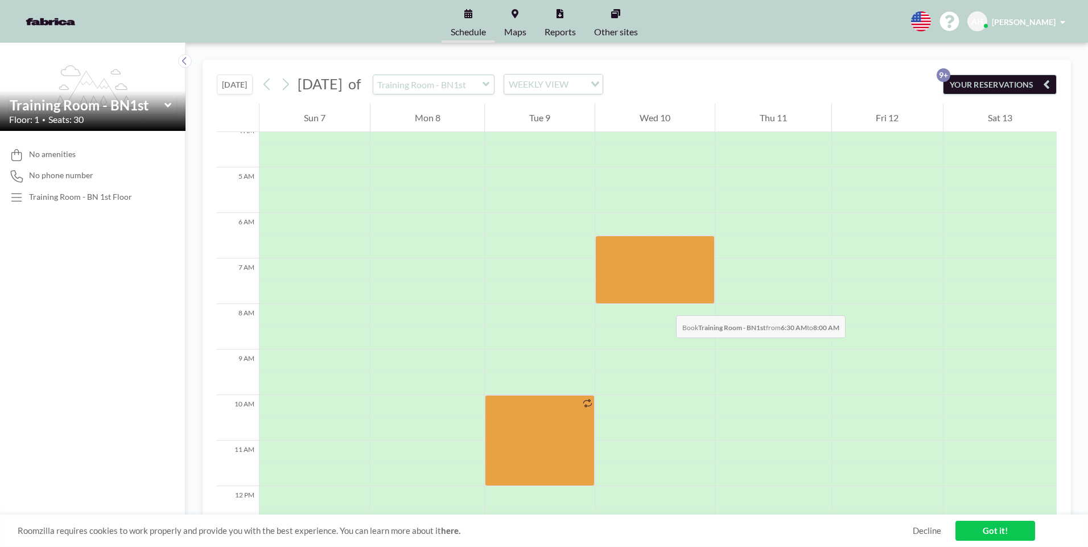
drag, startPoint x: 665, startPoint y: 257, endPoint x: 665, endPoint y: 304, distance: 46.7
click at [419, 304] on div at bounding box center [655, 486] width 120 height 1093
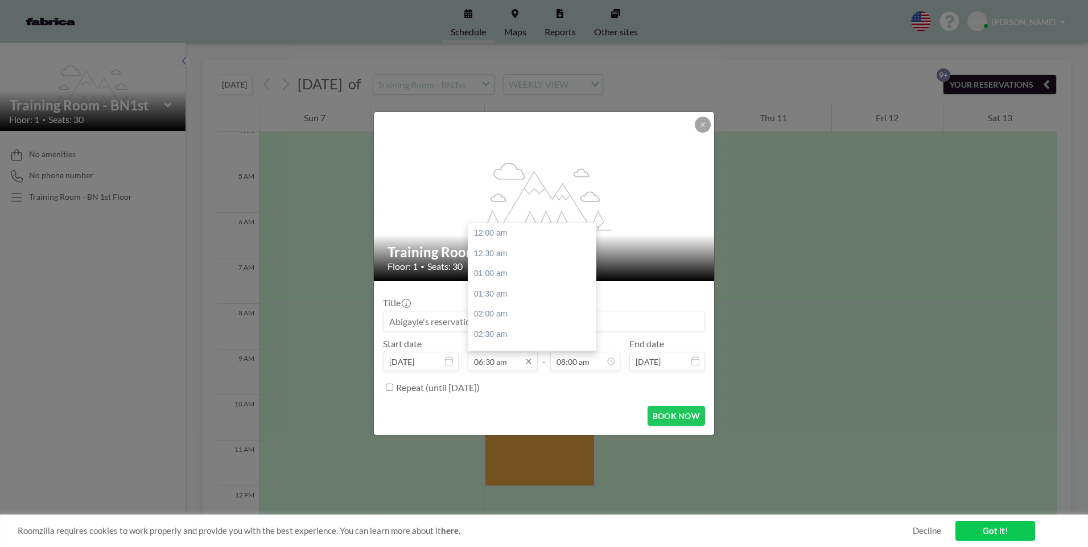
scroll to position [264, 0]
click at [419, 254] on div "07:00 am" at bounding box center [535, 253] width 134 height 20
type input "07:00 am"
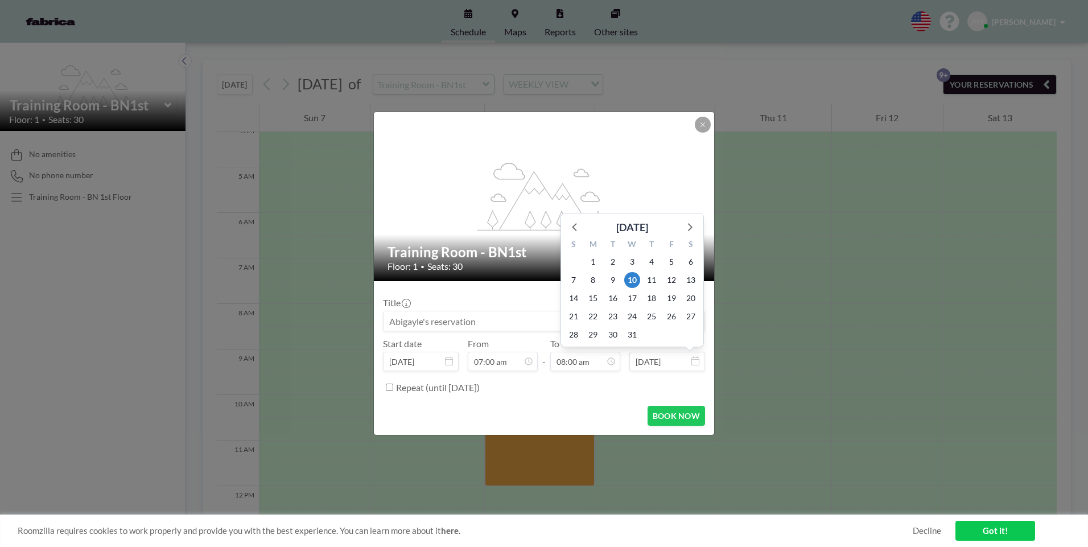
click at [419, 364] on input "Dec 10, 2025" at bounding box center [668, 361] width 76 height 19
click at [419, 279] on span "12" at bounding box center [672, 280] width 16 height 16
type input "Dec 12, 2025"
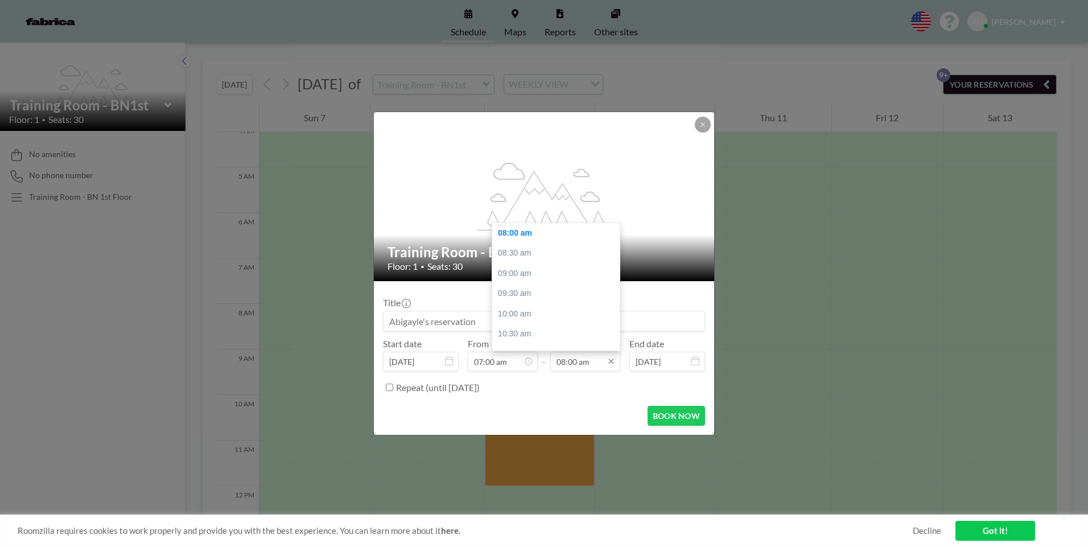
click at [419, 361] on input "08:00 am" at bounding box center [585, 361] width 70 height 19
click at [419, 335] on div "05:00 pm" at bounding box center [559, 339] width 134 height 20
type input "05:00 pm"
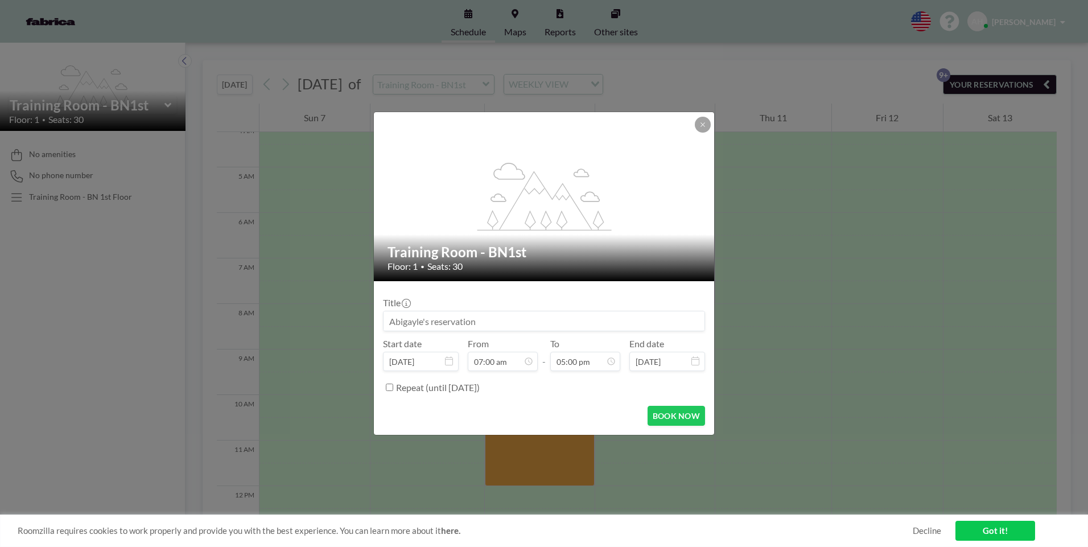
scroll to position [283, 0]
click at [419, 325] on input at bounding box center [544, 320] width 321 height 19
type input "Snooze RM Meeting"
click at [419, 413] on button "BOOK NOW" at bounding box center [676, 416] width 57 height 20
